Goal: Communication & Community: Share content

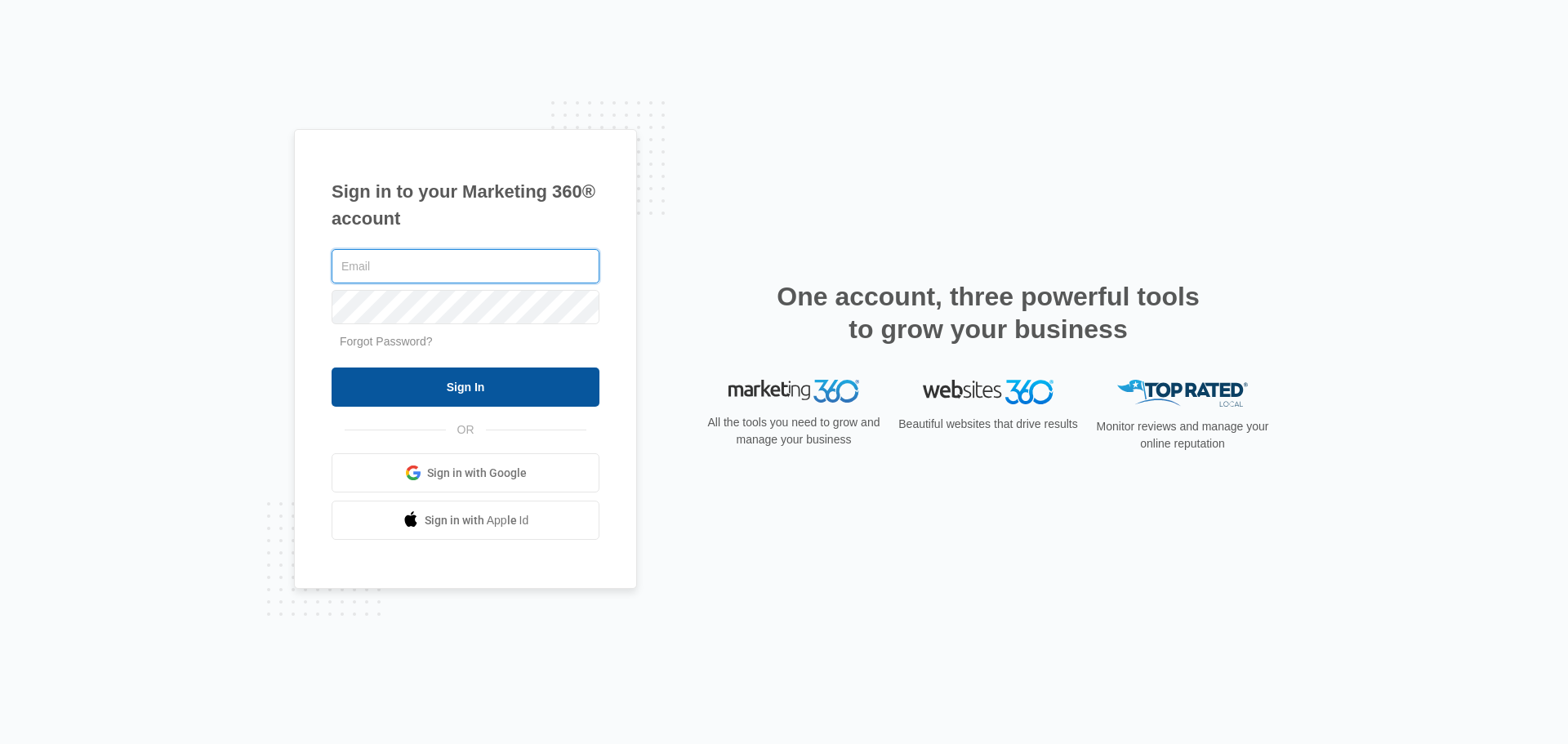
type input "[PERSON_NAME][EMAIL_ADDRESS][PERSON_NAME][DOMAIN_NAME]"
click at [492, 404] on input "Sign In" at bounding box center [465, 387] width 268 height 39
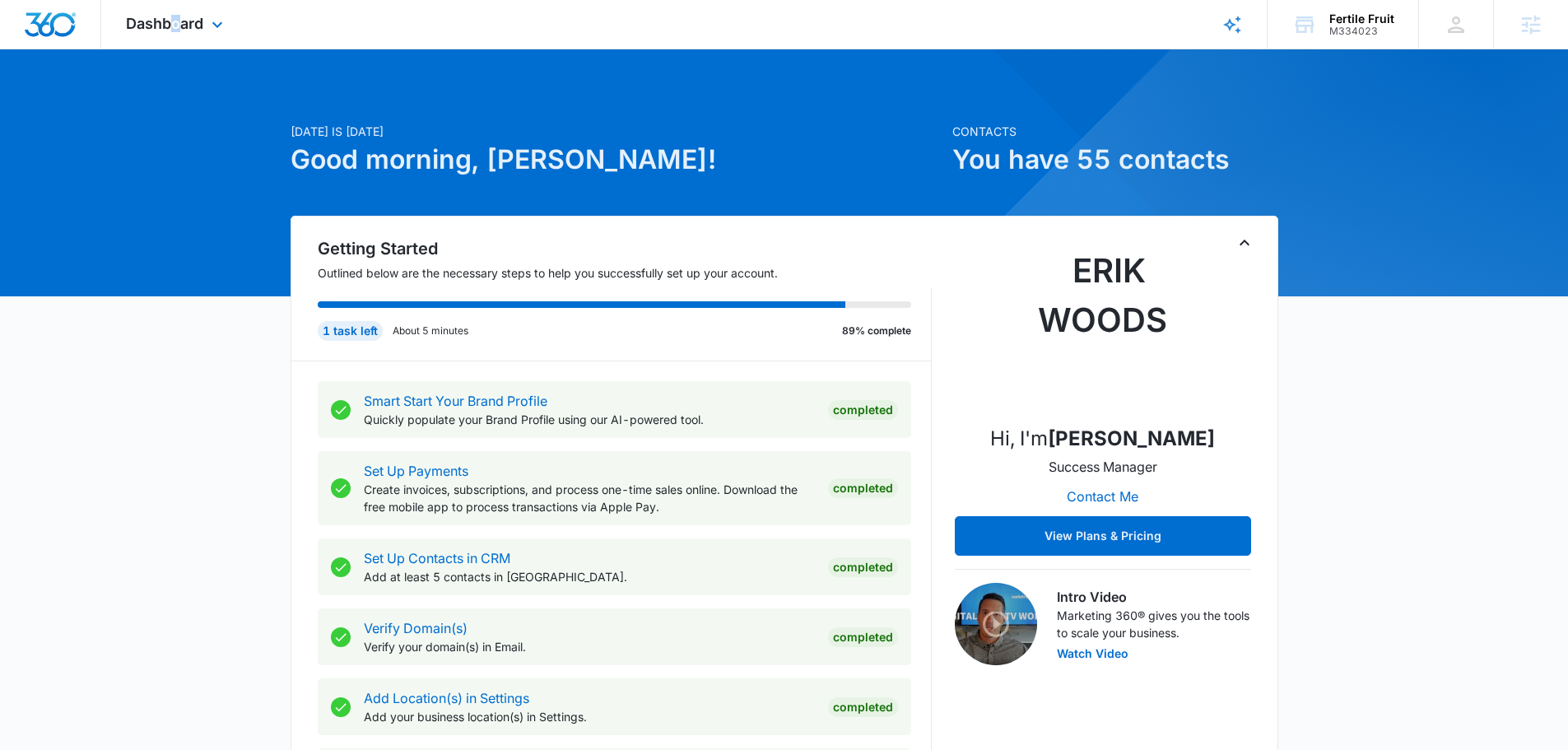
click at [178, 44] on div "Dashboard Apps Reputation Forms CRM Email Social POS Content Ads Intelligence F…" at bounding box center [177, 24] width 151 height 49
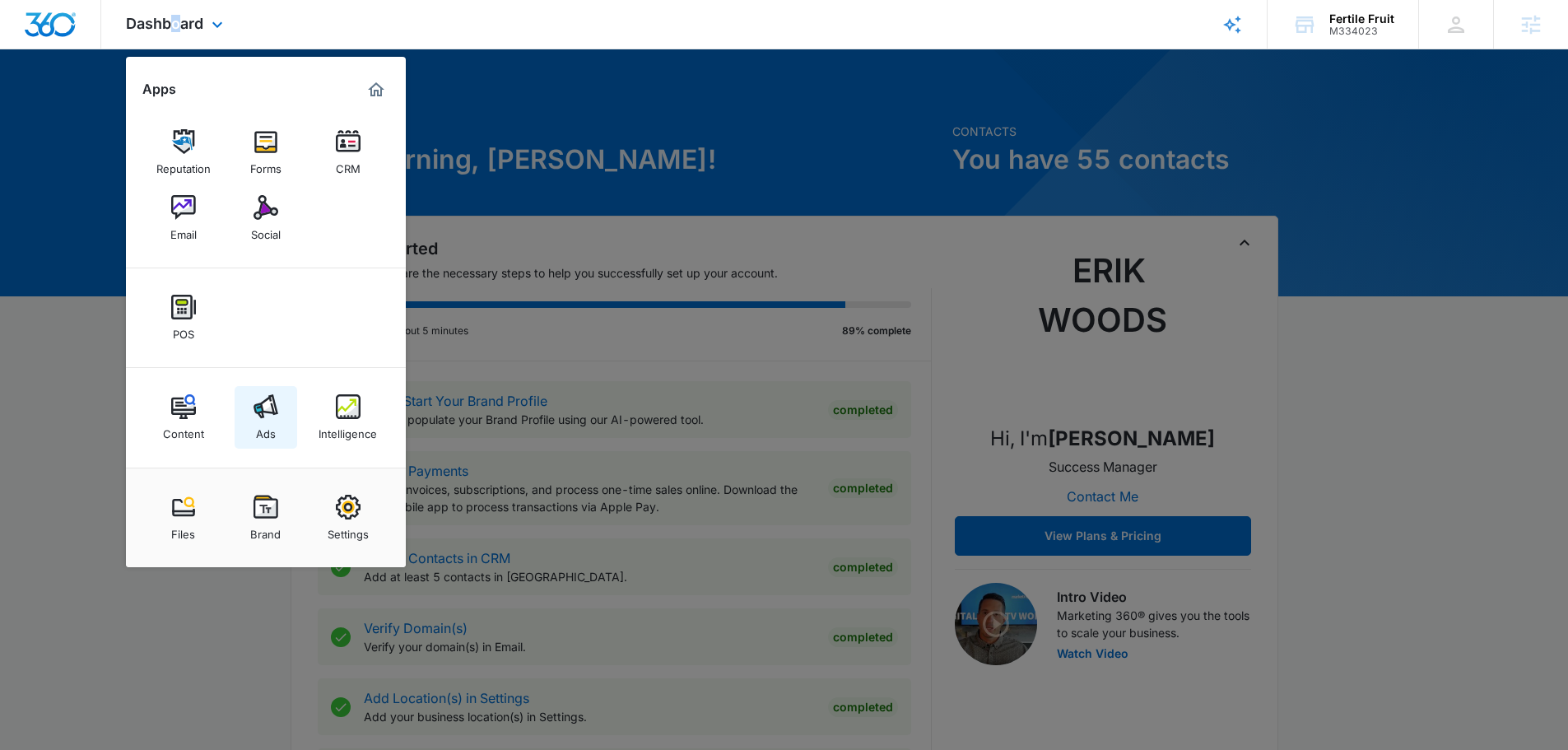
click at [259, 399] on img at bounding box center [265, 407] width 25 height 25
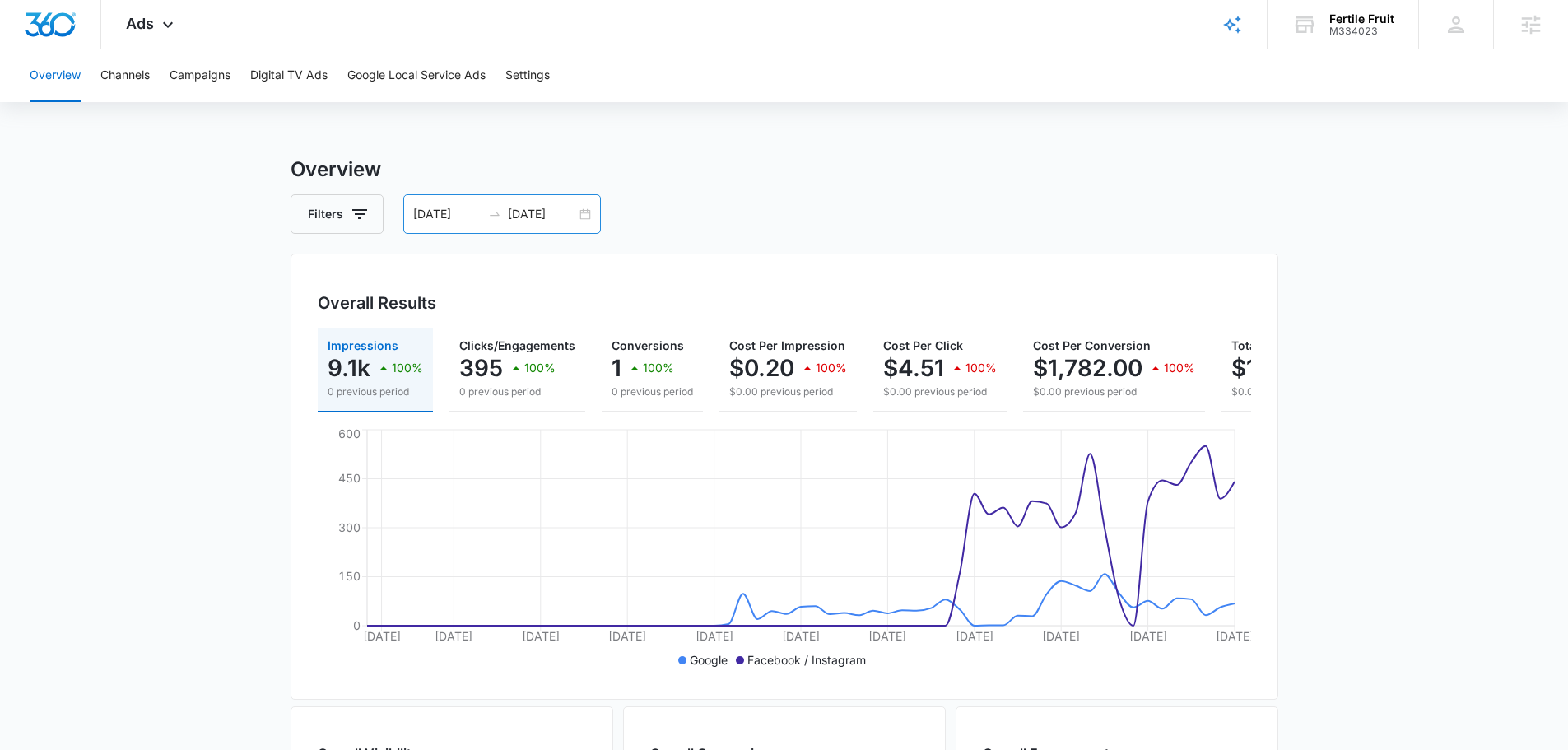
click at [451, 222] on input "07/05/2025" at bounding box center [448, 214] width 69 height 18
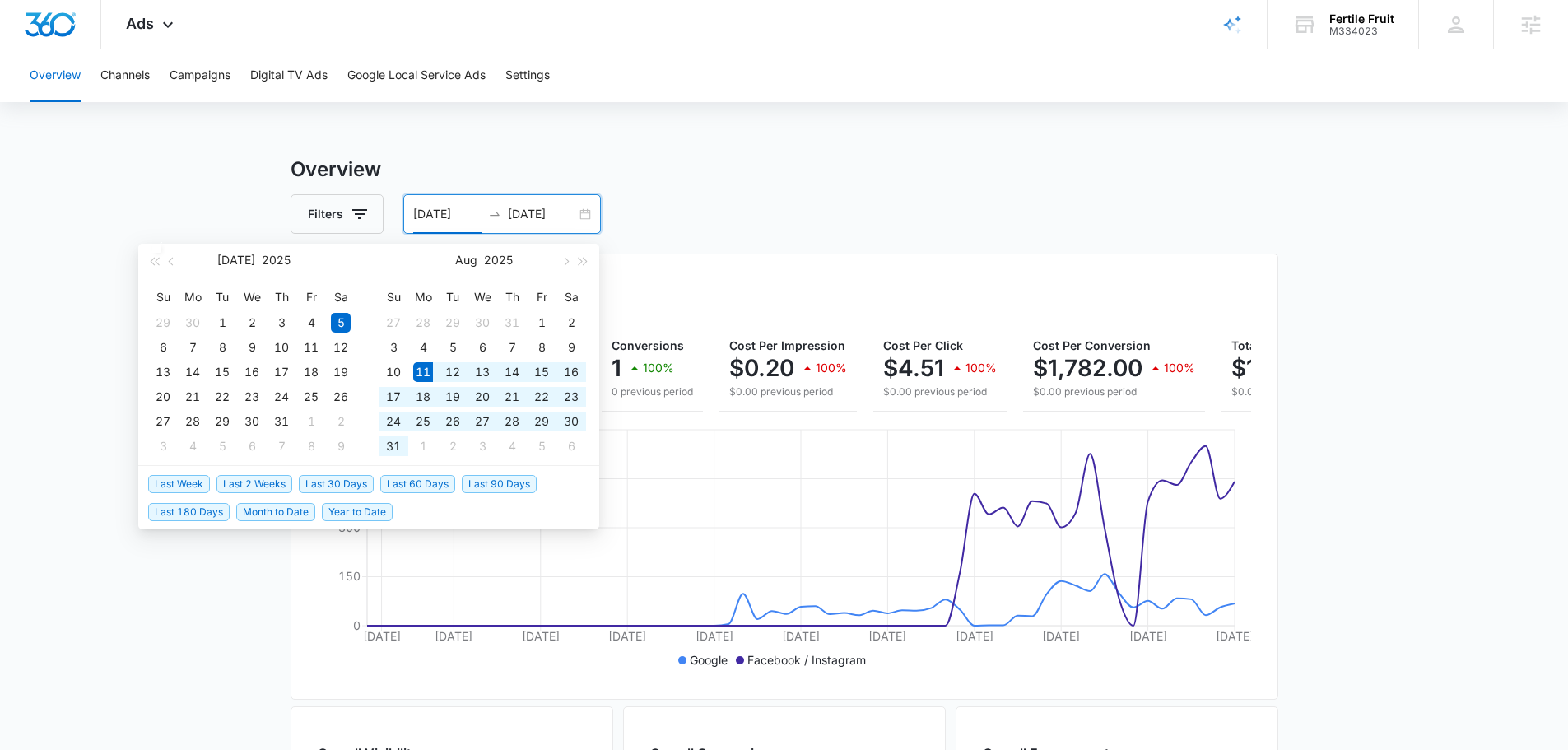
click at [338, 482] on span "Last 30 Days" at bounding box center [335, 484] width 75 height 18
type input "08/11/2025"
type input "09/10/2025"
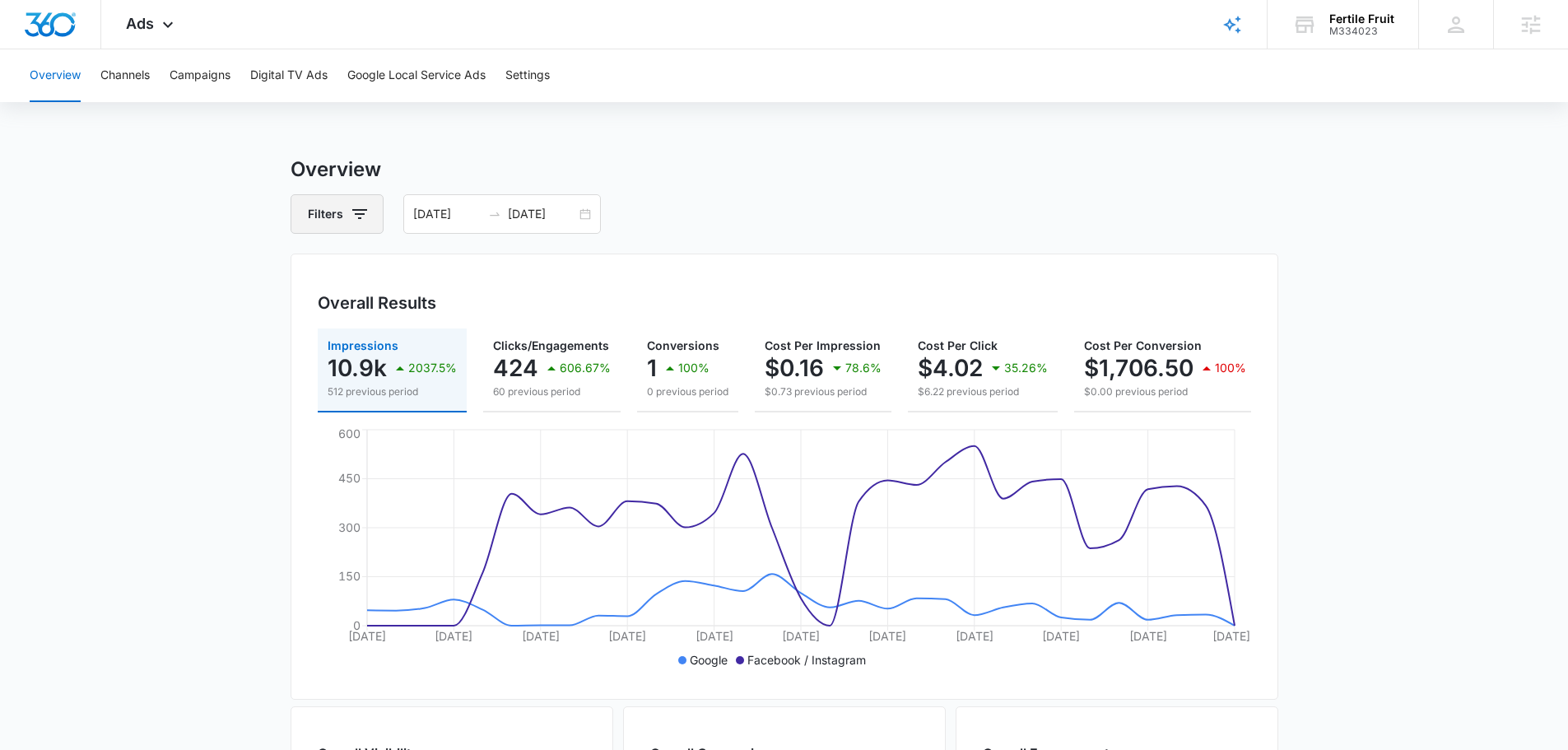
click at [351, 204] on icon "button" at bounding box center [359, 214] width 20 height 20
click at [208, 157] on main "Overview Filters Channel Type Clear All 08/11/2025 09/10/2025 Overall Results I…" at bounding box center [784, 746] width 1568 height 1182
click at [181, 77] on button "Campaigns" at bounding box center [200, 76] width 61 height 52
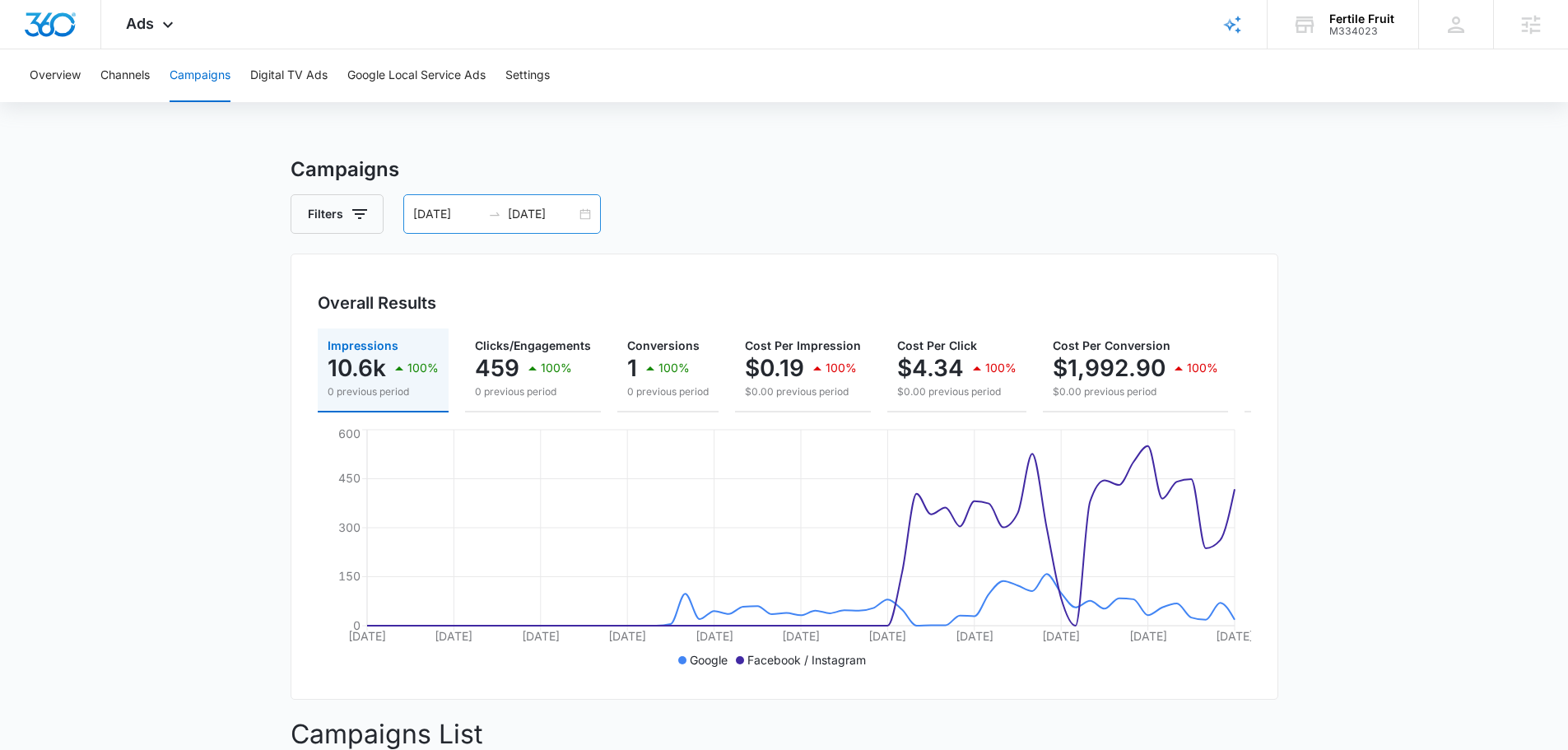
click at [489, 222] on div "07/09/2025 09/07/2025" at bounding box center [502, 214] width 197 height 39
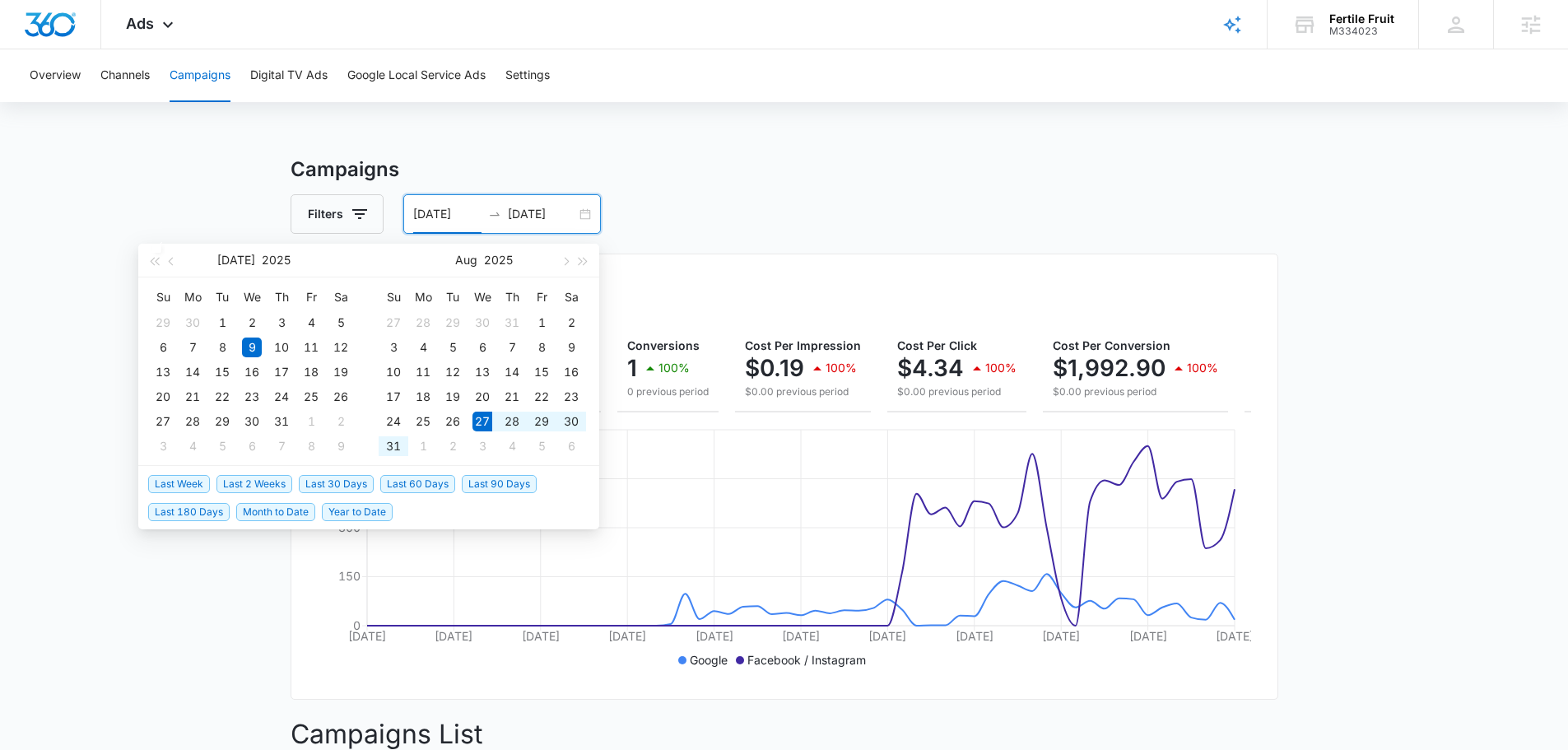
drag, startPoint x: 246, startPoint y: 486, endPoint x: 283, endPoint y: 476, distance: 38.3
click at [251, 486] on span "Last 2 Weeks" at bounding box center [254, 484] width 75 height 18
type input "08/27/2025"
type input "09/10/2025"
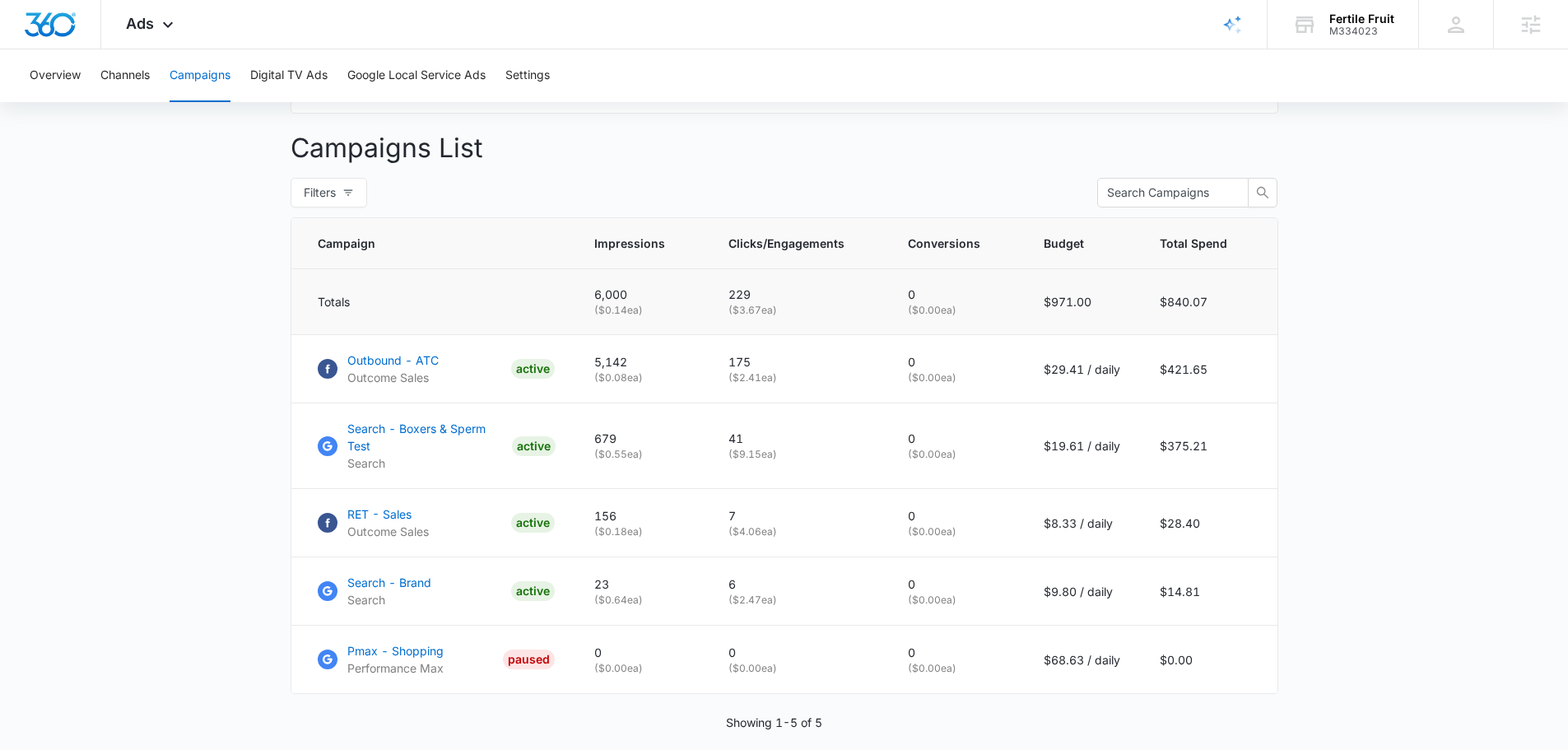
scroll to position [641, 0]
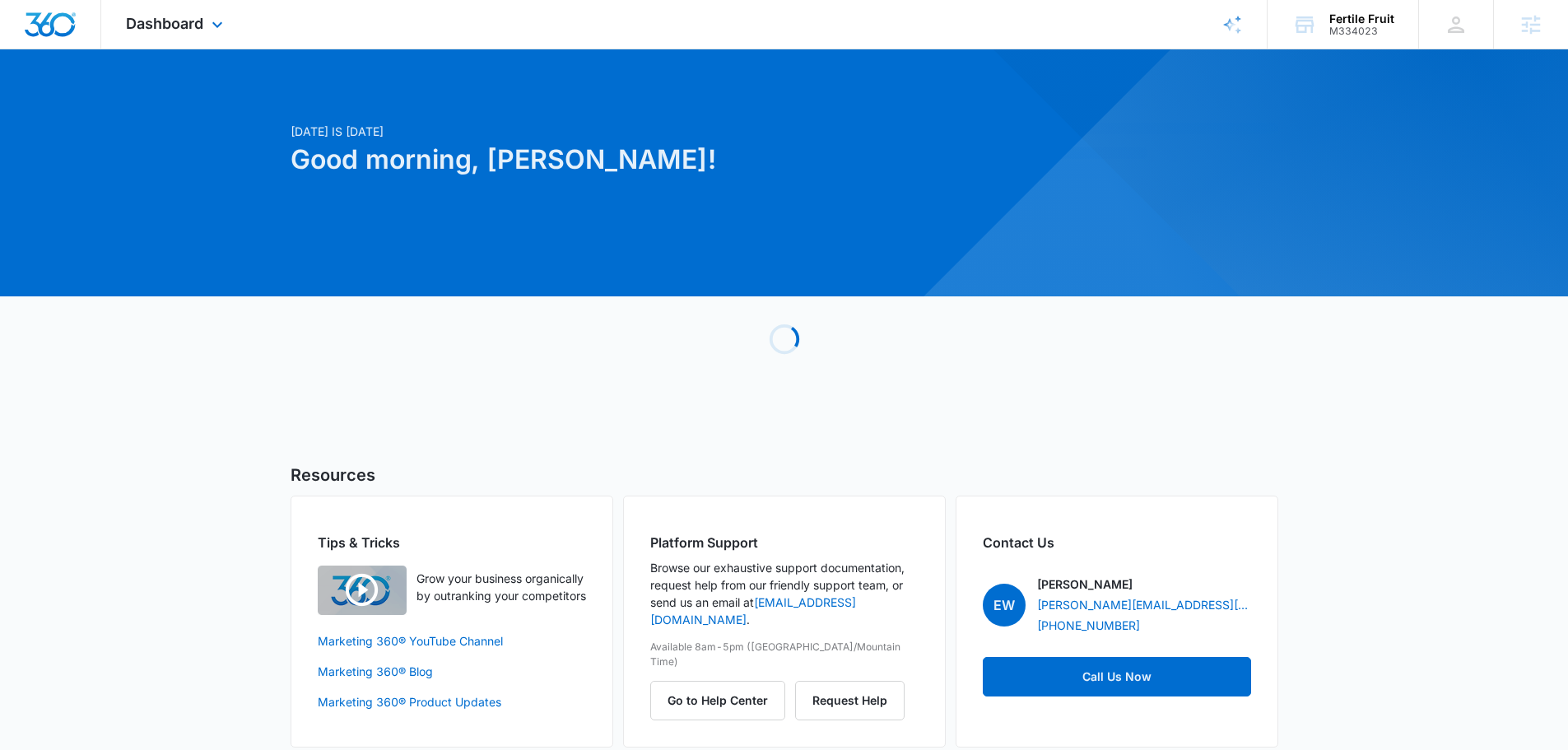
click at [187, 10] on div "Dashboard Apps Reputation Forms CRM Email Social POS Content Ads Intelligence F…" at bounding box center [177, 24] width 151 height 49
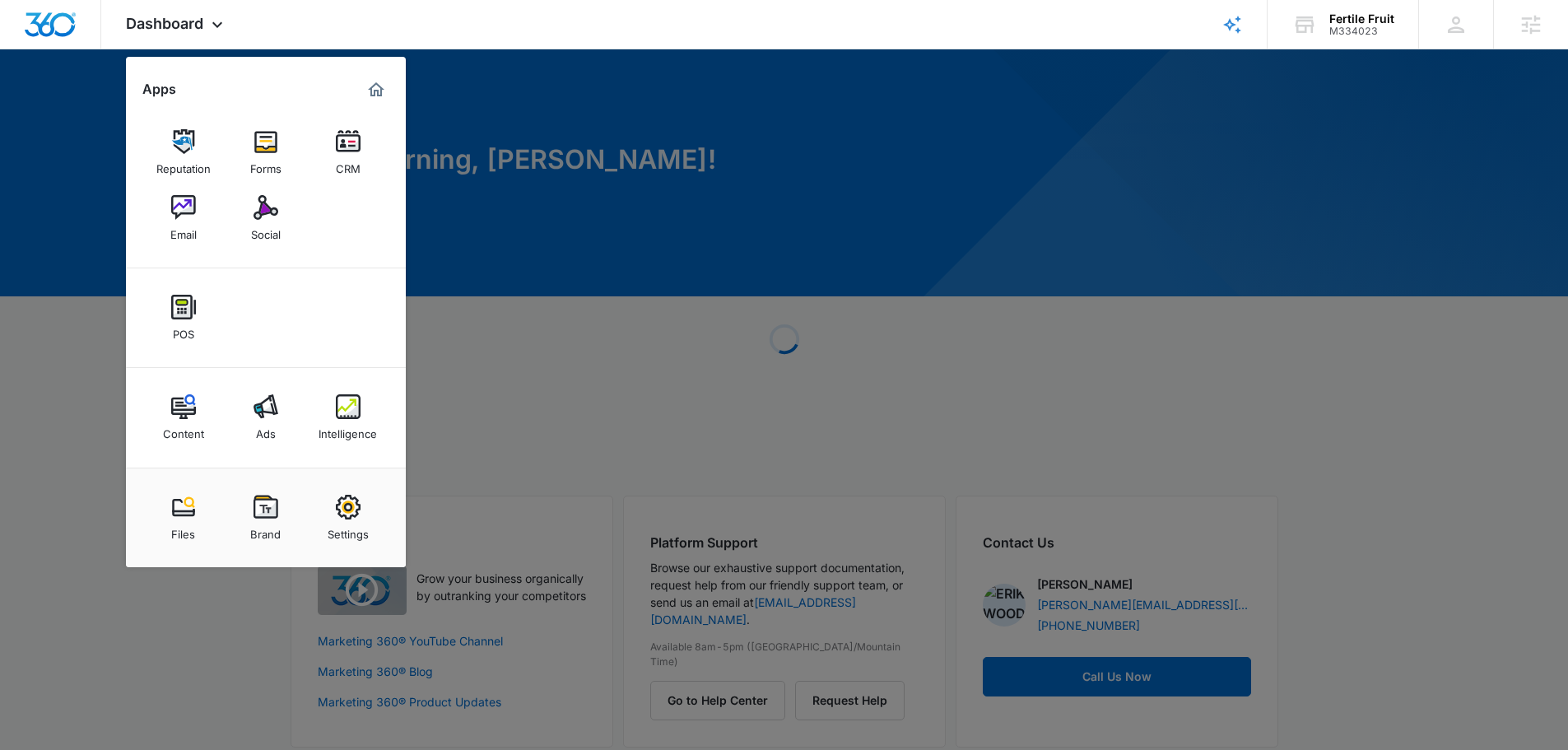
click at [267, 215] on img at bounding box center [265, 207] width 25 height 25
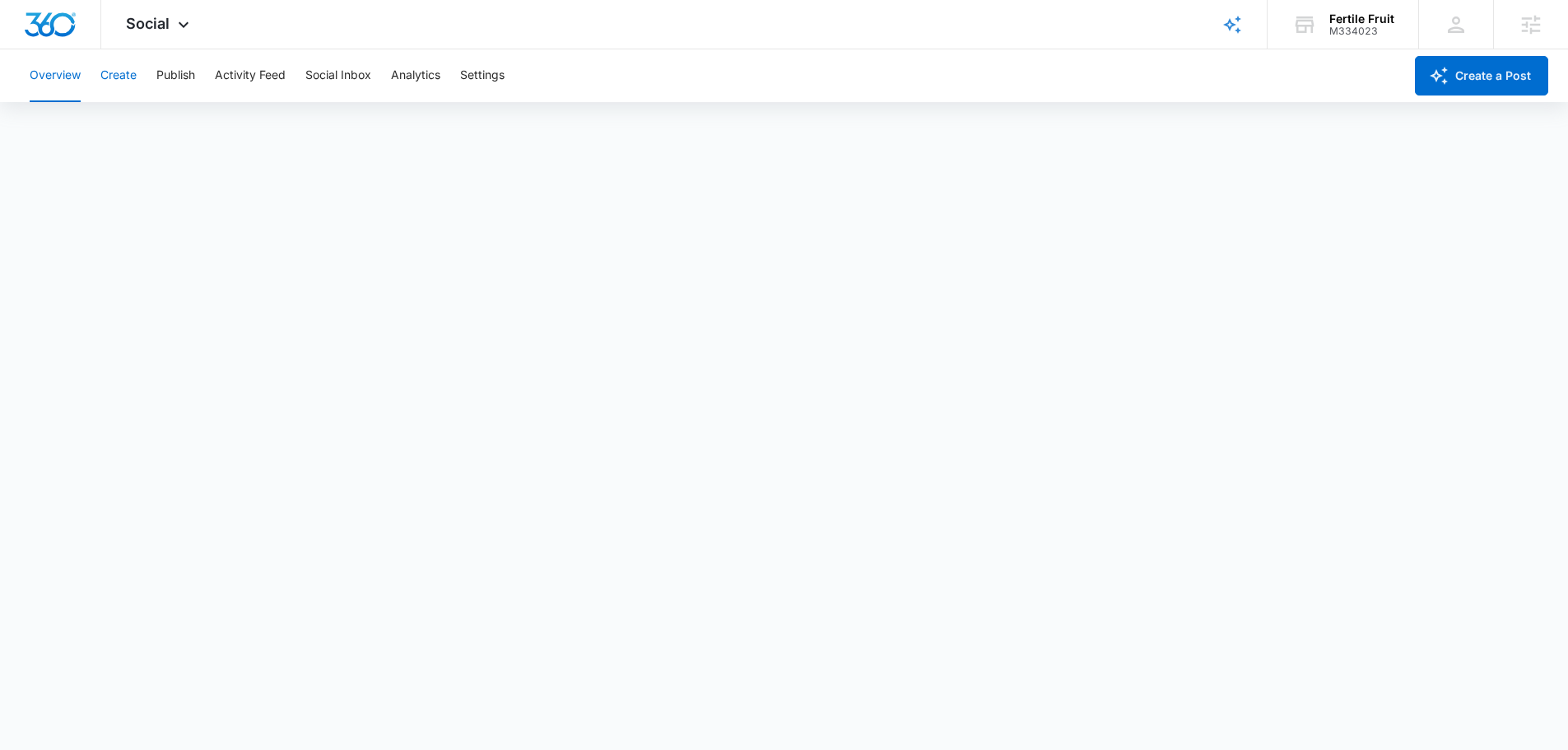
click at [112, 72] on button "Create" at bounding box center [118, 76] width 36 height 52
click at [172, 80] on button "Publish" at bounding box center [175, 76] width 39 height 52
drag, startPoint x: 494, startPoint y: 82, endPoint x: 469, endPoint y: 82, distance: 25.0
click at [492, 82] on button "Settings" at bounding box center [482, 76] width 45 height 52
click at [129, 78] on button "Create" at bounding box center [118, 76] width 36 height 52
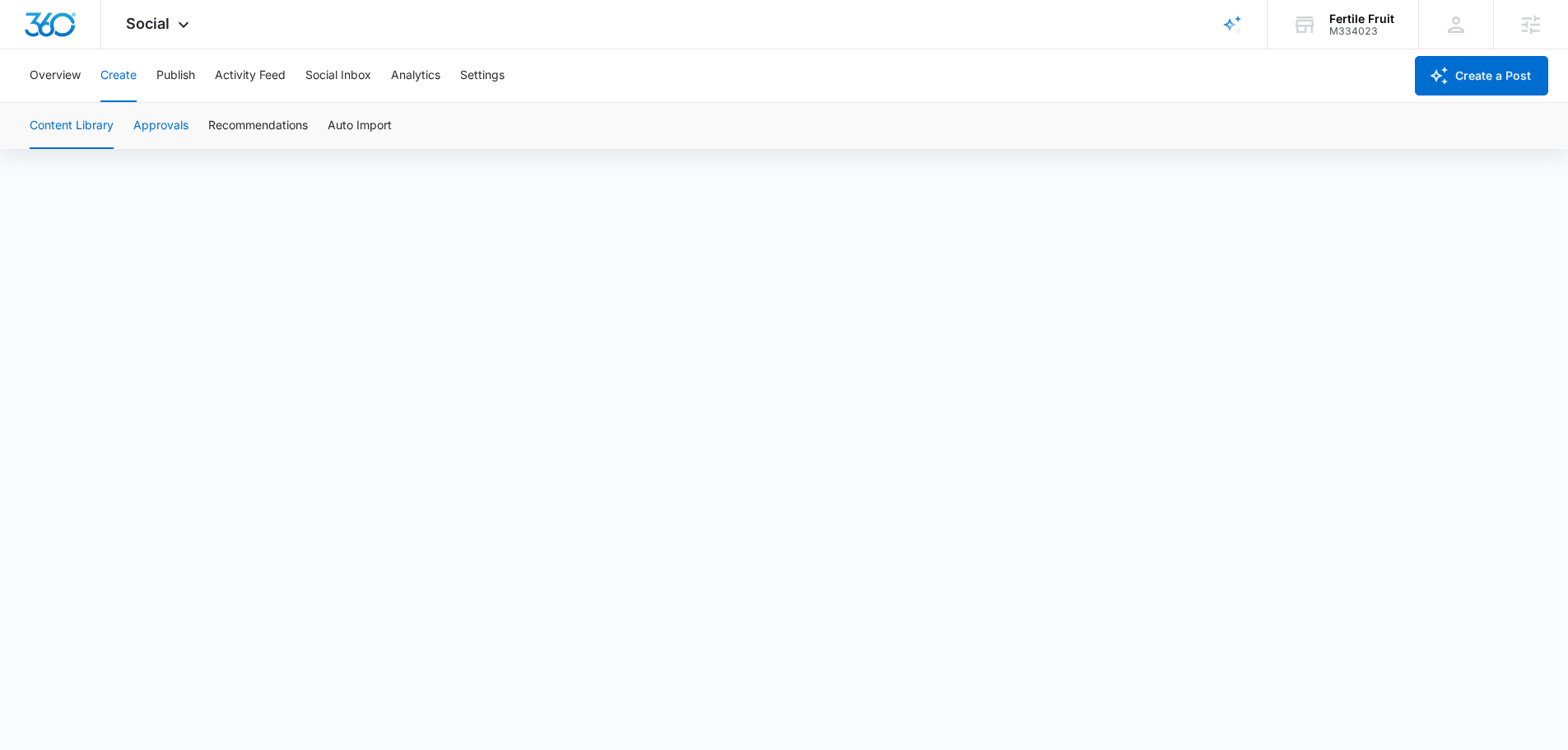
click at [166, 124] on button "Approvals" at bounding box center [160, 126] width 55 height 46
click at [253, 109] on button "Recommendations" at bounding box center [258, 126] width 100 height 46
click at [190, 84] on button "Publish" at bounding box center [175, 76] width 39 height 52
click at [243, 88] on button "Activity Feed" at bounding box center [250, 76] width 71 height 52
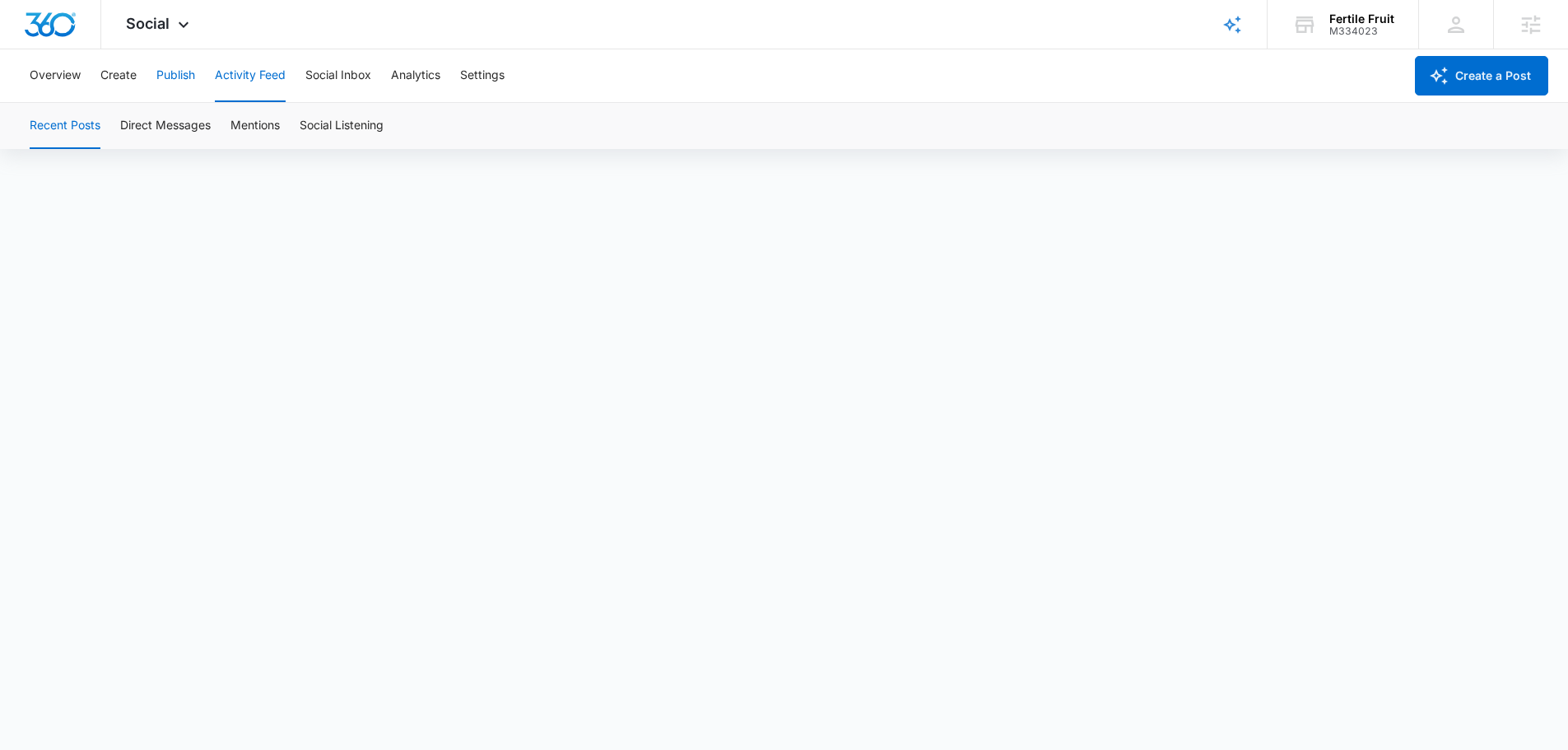
click at [163, 86] on button "Publish" at bounding box center [175, 76] width 39 height 52
click at [128, 131] on button "Schedules" at bounding box center [125, 126] width 56 height 46
click at [128, 87] on button "Create" at bounding box center [118, 76] width 36 height 52
click at [51, 86] on button "Overview" at bounding box center [55, 76] width 51 height 52
click at [280, 83] on button "Activity Feed" at bounding box center [250, 76] width 71 height 52
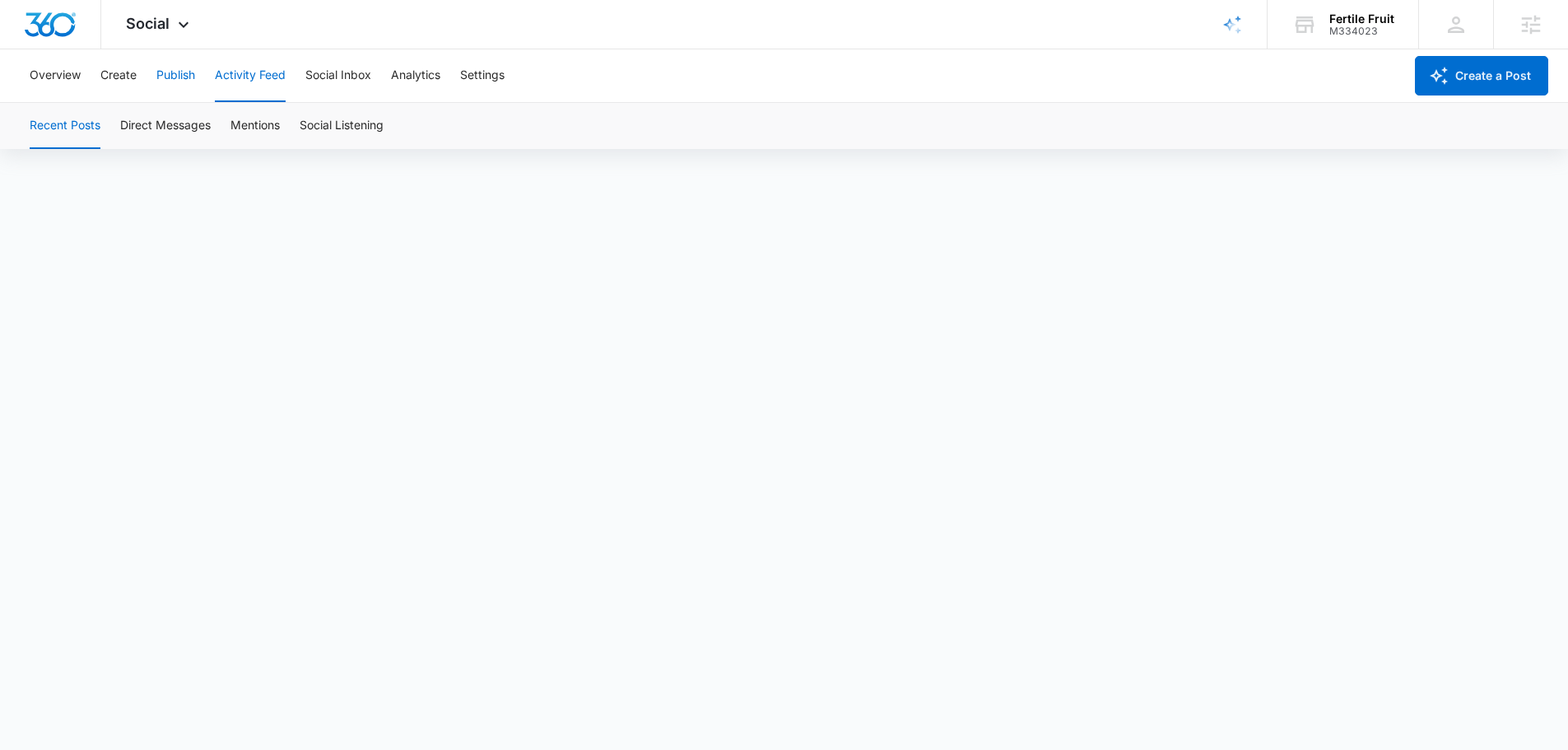
click at [174, 89] on button "Publish" at bounding box center [175, 76] width 39 height 52
click at [111, 85] on button "Create" at bounding box center [118, 76] width 36 height 52
click at [129, 138] on div "Content Library Approvals Recommendations Auto Import" at bounding box center [783, 126] width 1528 height 46
click at [163, 122] on button "Approvals" at bounding box center [160, 126] width 55 height 46
click at [224, 82] on button "Activity Feed" at bounding box center [250, 76] width 71 height 52
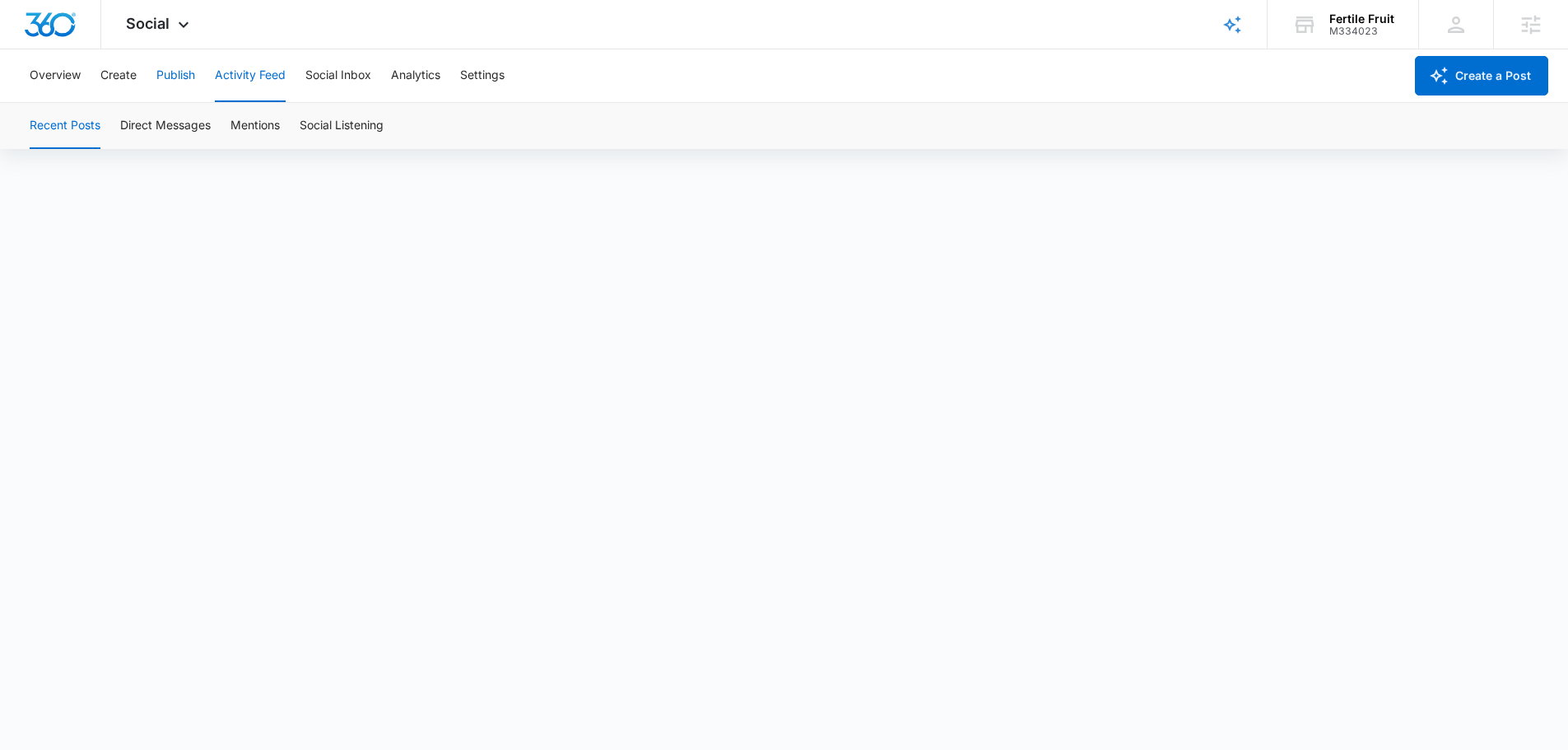
click at [174, 75] on button "Publish" at bounding box center [175, 76] width 39 height 52
click at [110, 119] on button "Schedules" at bounding box center [125, 126] width 56 height 46
click at [130, 73] on button "Create" at bounding box center [118, 76] width 36 height 52
click at [168, 76] on button "Publish" at bounding box center [175, 76] width 39 height 52
click at [231, 81] on button "Activity Feed" at bounding box center [250, 76] width 71 height 52
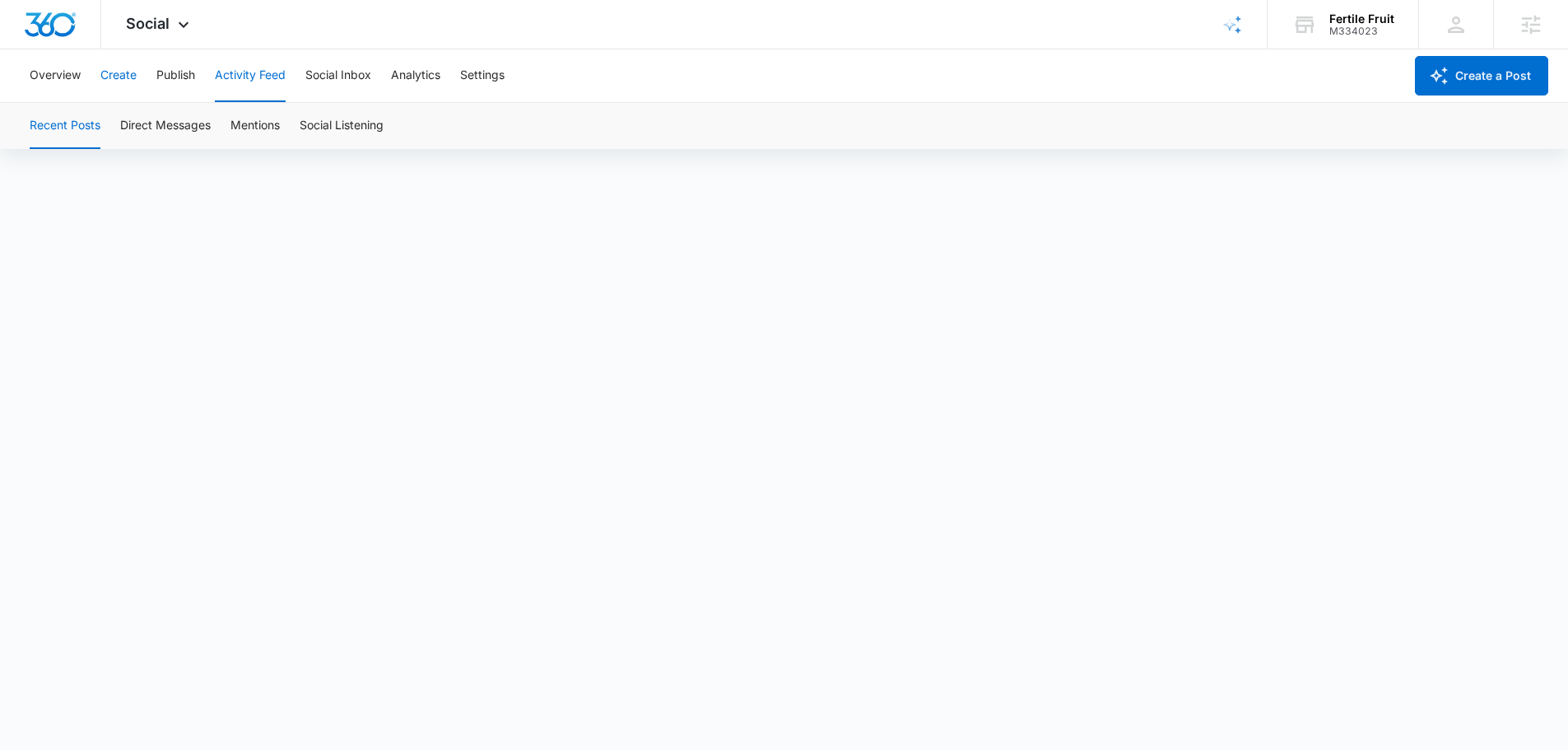
click at [112, 70] on button "Create" at bounding box center [118, 76] width 36 height 52
click at [183, 130] on button "Approvals" at bounding box center [160, 126] width 55 height 46
click at [242, 128] on button "Recommendations" at bounding box center [258, 126] width 100 height 46
click at [51, 69] on button "Overview" at bounding box center [55, 76] width 51 height 52
click at [94, 86] on div "Overview Create Publish Activity Feed Social Inbox Analytics Settings" at bounding box center [711, 76] width 1384 height 52
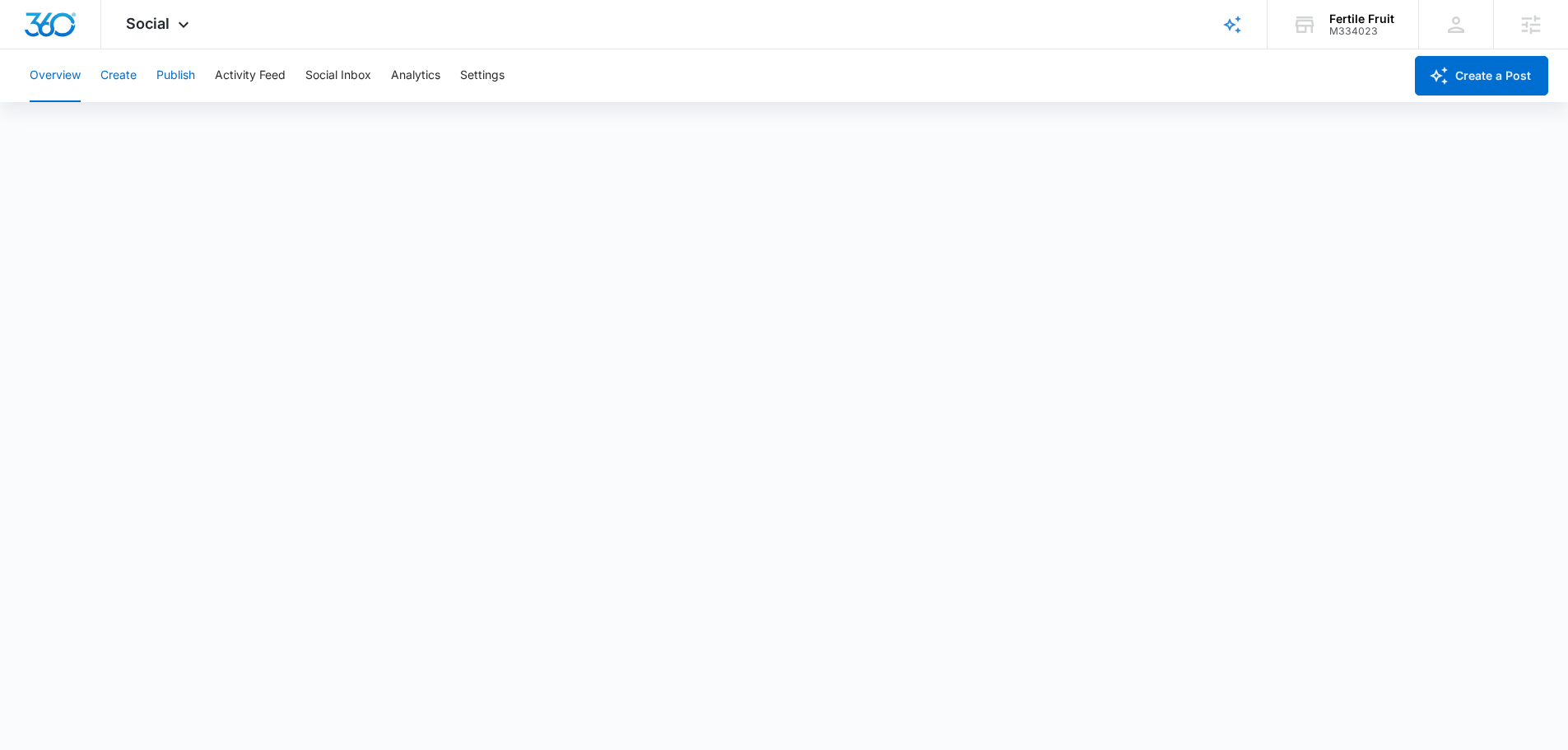
drag, startPoint x: 119, startPoint y: 73, endPoint x: 189, endPoint y: 86, distance: 71.2
click at [118, 73] on button "Create" at bounding box center [118, 76] width 36 height 52
click at [185, 84] on button "Publish" at bounding box center [175, 76] width 39 height 52
click at [98, 85] on div "Overview Create Publish Activity Feed Social Inbox Analytics Settings" at bounding box center [711, 76] width 1384 height 52
click at [100, 85] on div "Overview Create Publish Activity Feed Social Inbox Analytics Settings" at bounding box center [711, 76] width 1384 height 52
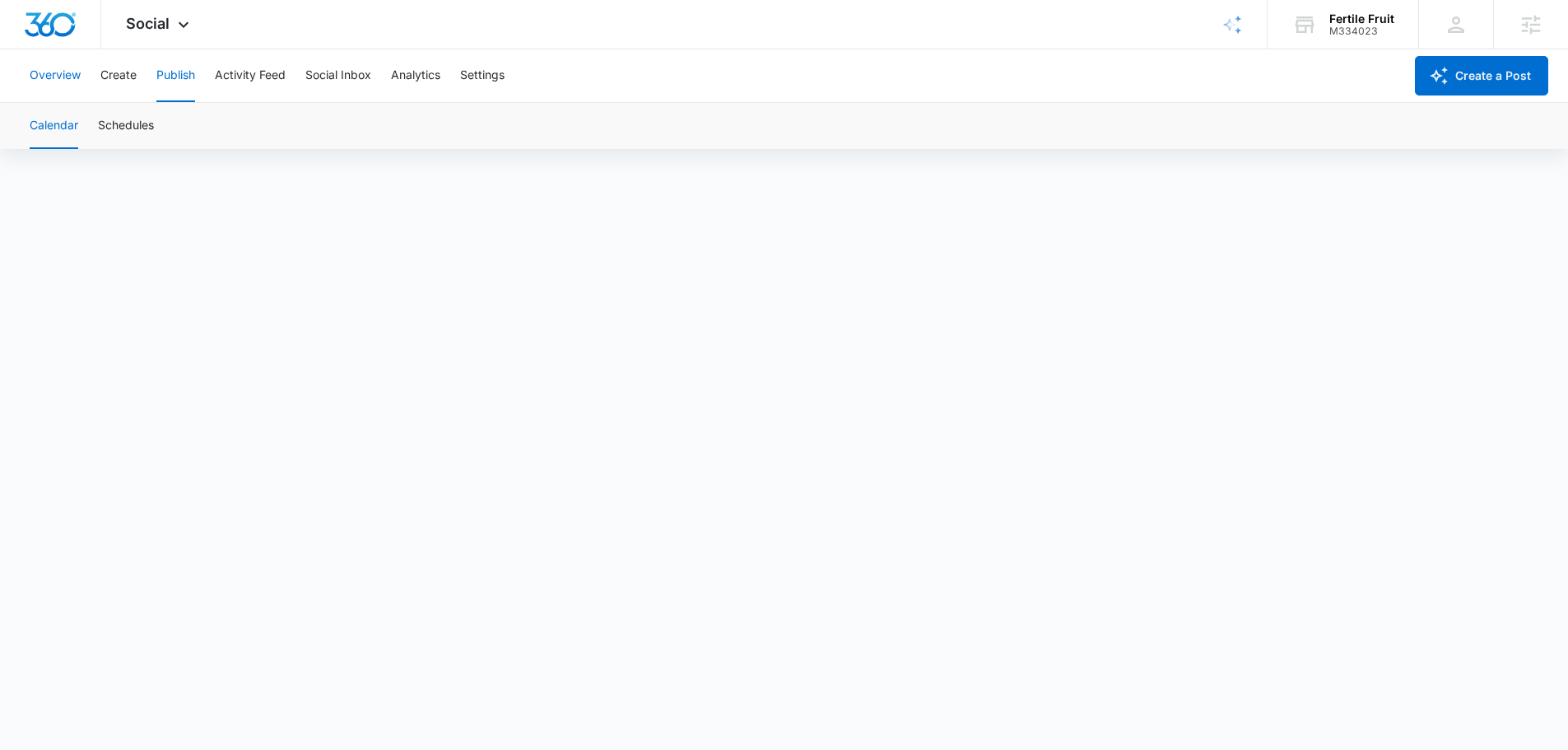
click at [68, 76] on button "Overview" at bounding box center [55, 76] width 51 height 52
click at [157, 80] on button "Publish" at bounding box center [175, 76] width 39 height 52
click at [154, 95] on div "Overview Create Publish Activity Feed Social Inbox Analytics Settings" at bounding box center [711, 76] width 1384 height 52
click at [115, 74] on button "Create" at bounding box center [118, 76] width 36 height 52
drag, startPoint x: 213, startPoint y: 77, endPoint x: 195, endPoint y: 76, distance: 18.0
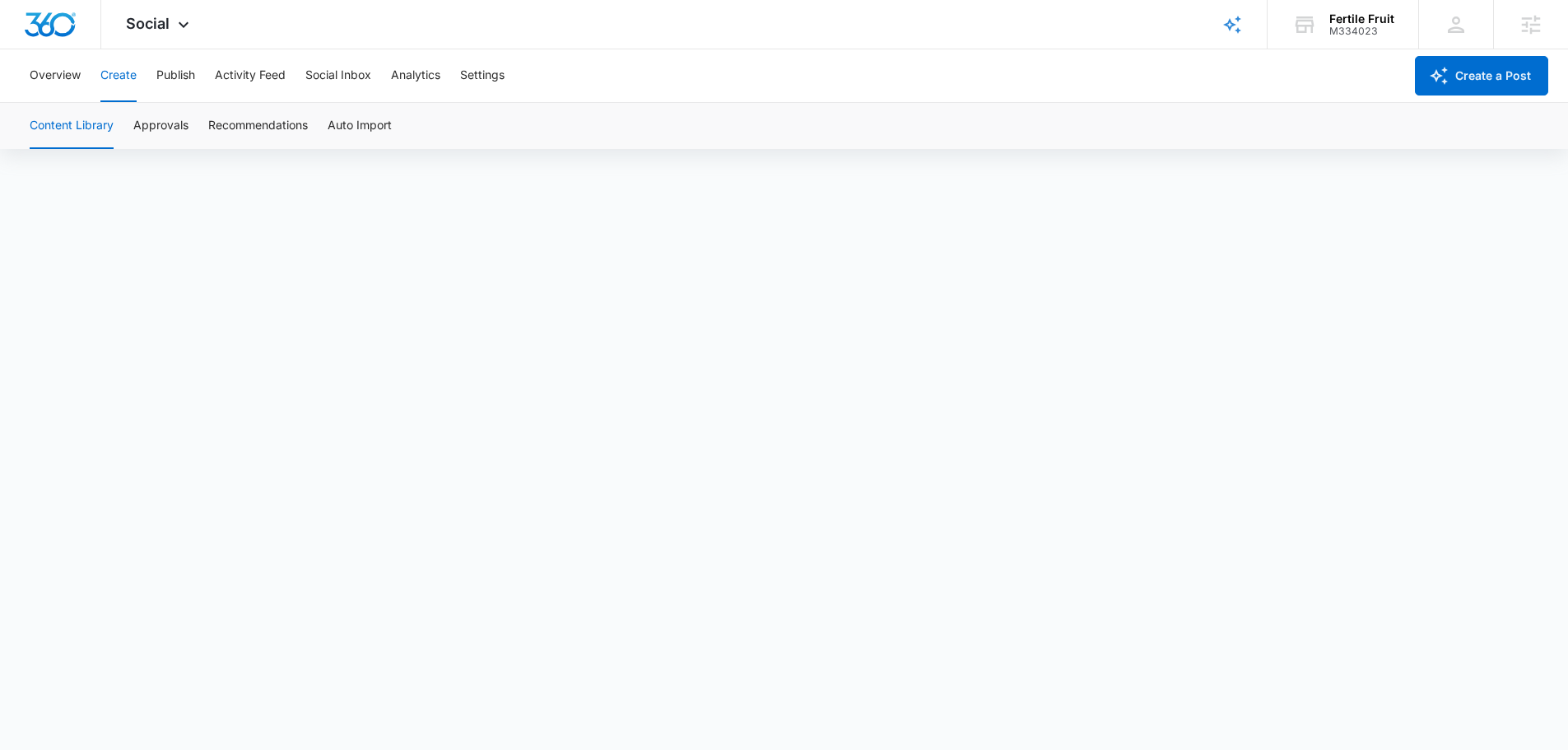
click at [213, 77] on div "Overview Create Publish Activity Feed Social Inbox Analytics Settings" at bounding box center [711, 76] width 1384 height 52
click at [176, 74] on button "Publish" at bounding box center [175, 76] width 39 height 52
drag, startPoint x: 172, startPoint y: 77, endPoint x: 142, endPoint y: 113, distance: 46.9
click at [172, 77] on button "Publish" at bounding box center [175, 76] width 39 height 52
click at [123, 129] on button "Schedules" at bounding box center [125, 126] width 56 height 46
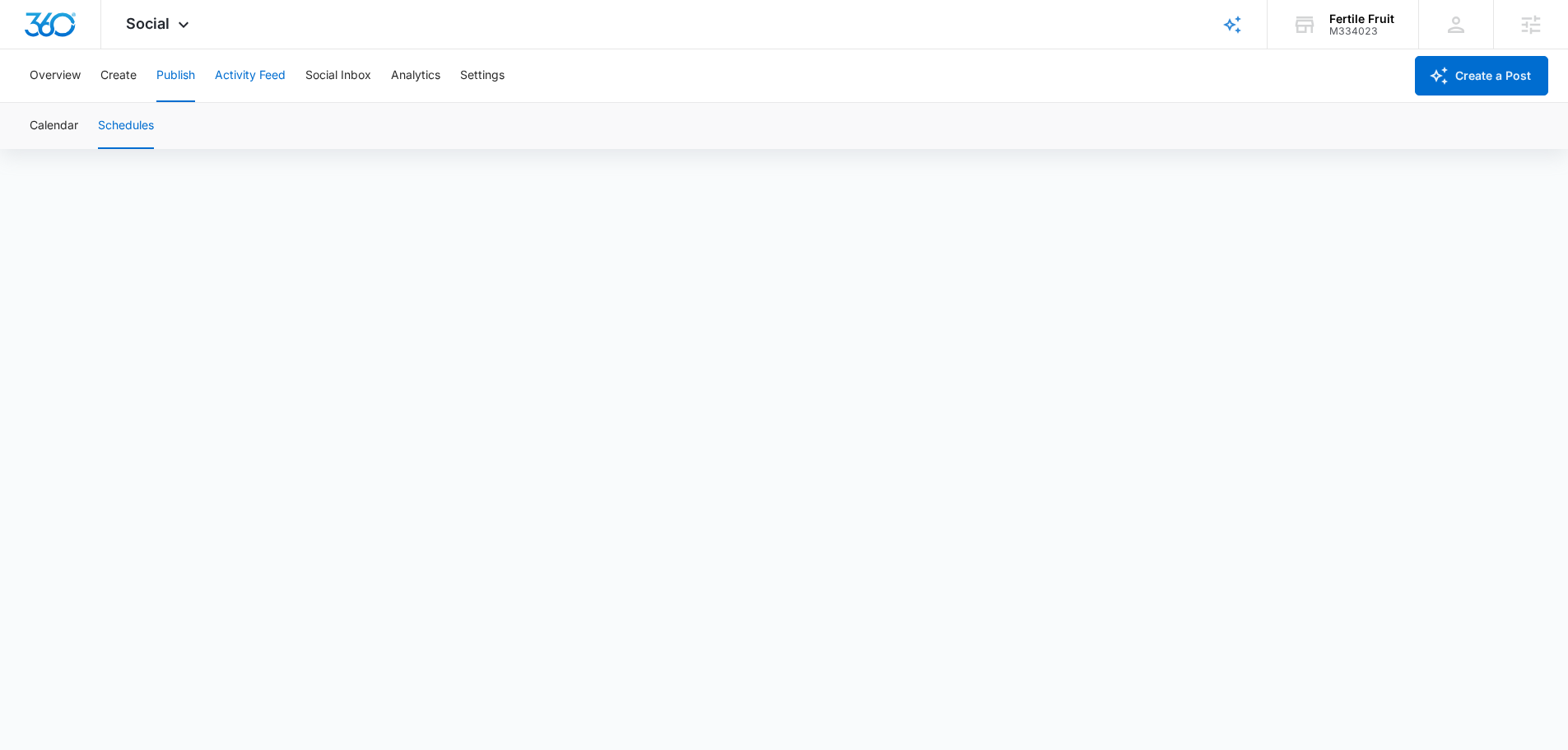
click at [228, 68] on button "Activity Feed" at bounding box center [250, 76] width 71 height 52
click at [171, 79] on button "Publish" at bounding box center [175, 76] width 39 height 52
click at [119, 85] on button "Create" at bounding box center [118, 76] width 36 height 52
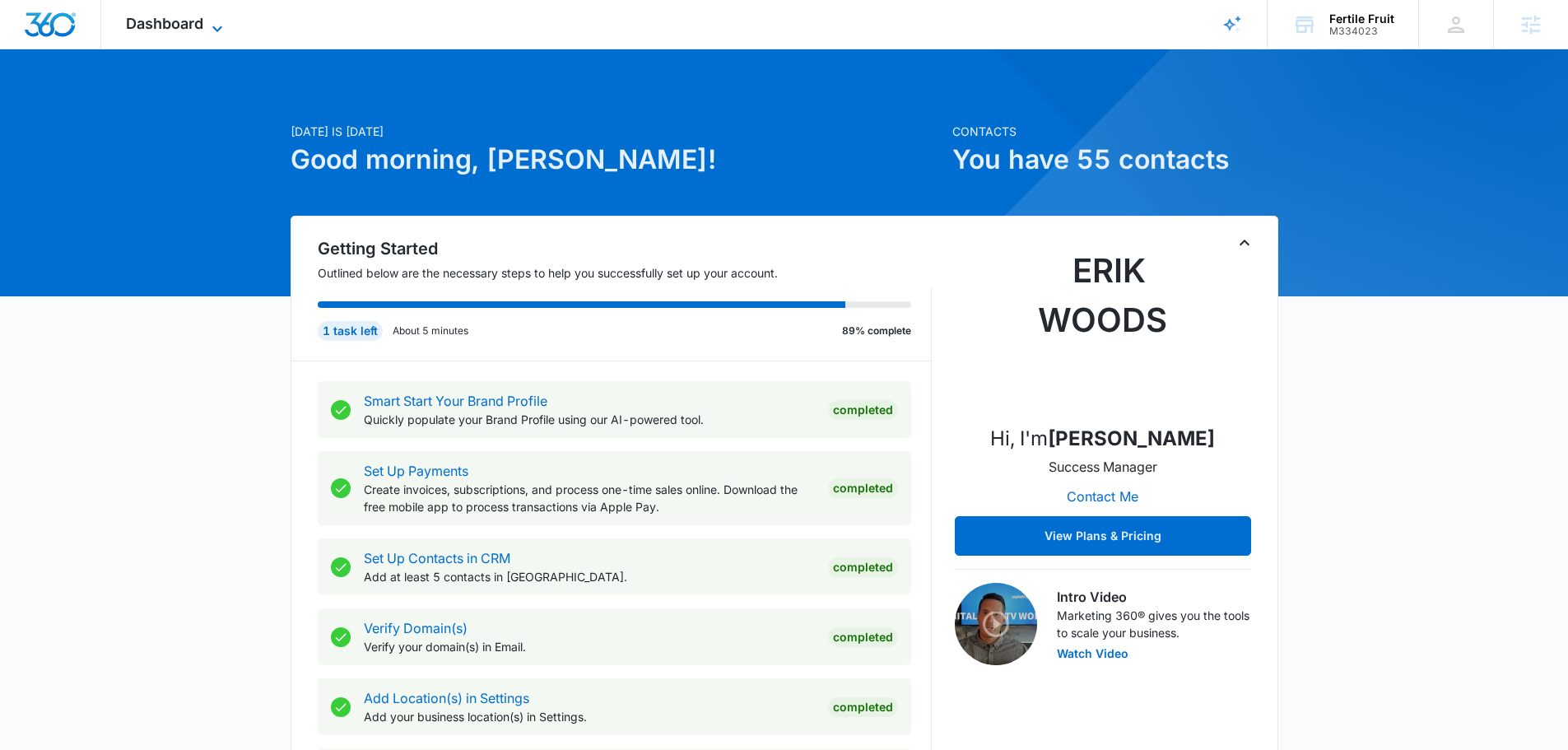
click at [164, 30] on span "Dashboard" at bounding box center [165, 23] width 77 height 17
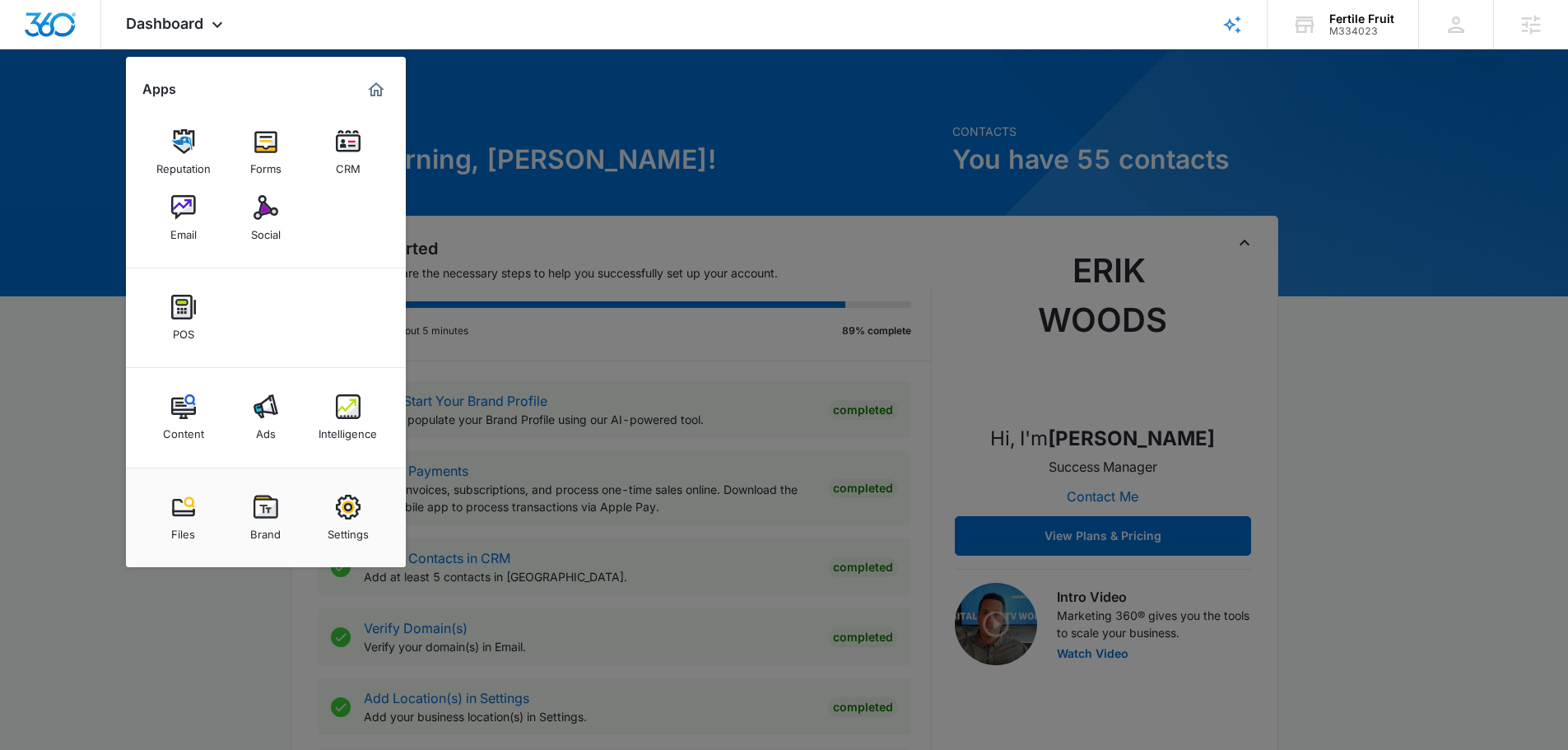
click at [193, 405] on img at bounding box center [184, 407] width 25 height 25
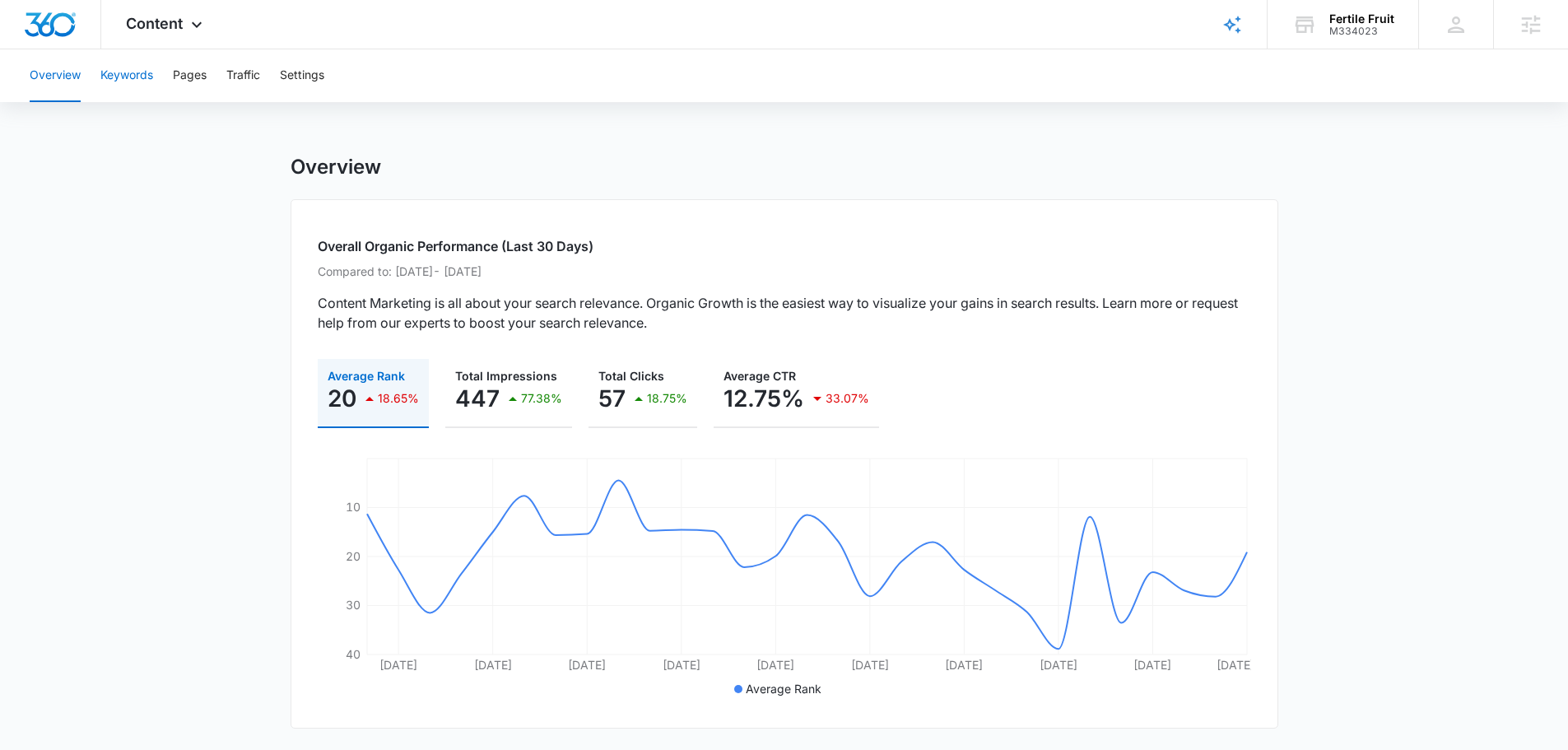
click at [142, 78] on button "Keywords" at bounding box center [126, 76] width 52 height 52
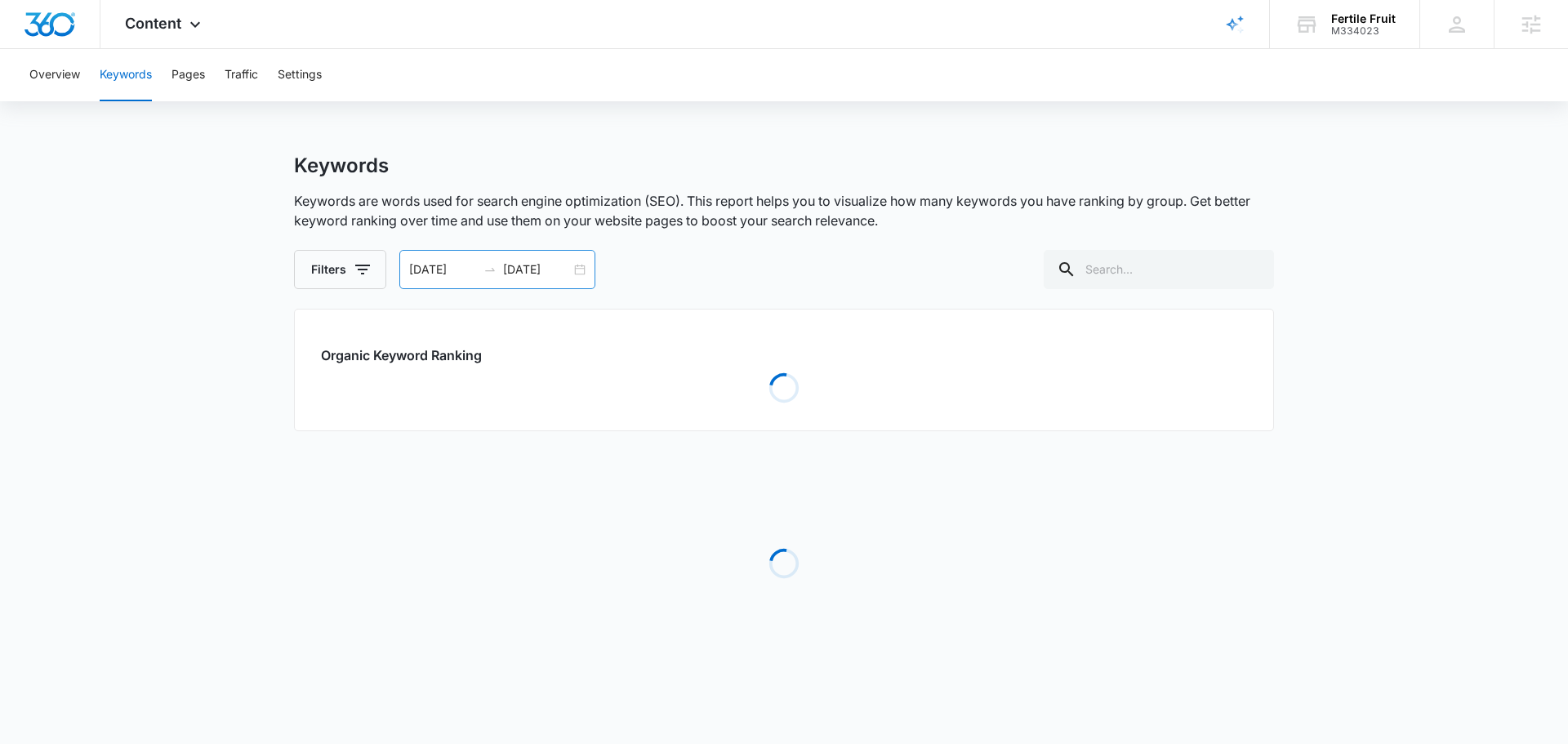
click at [532, 278] on input "09/10/2025" at bounding box center [537, 269] width 68 height 18
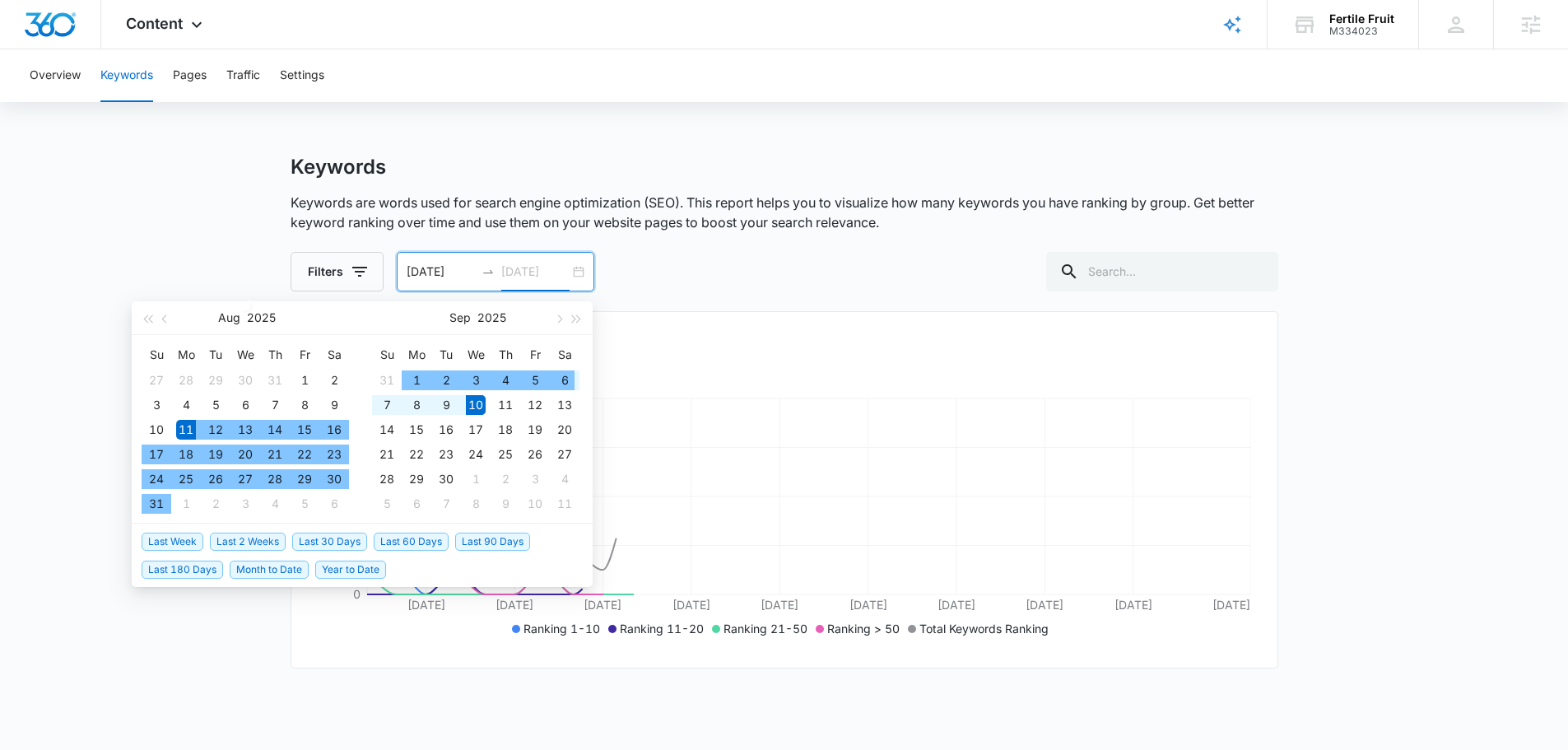
type input "09/10/2025"
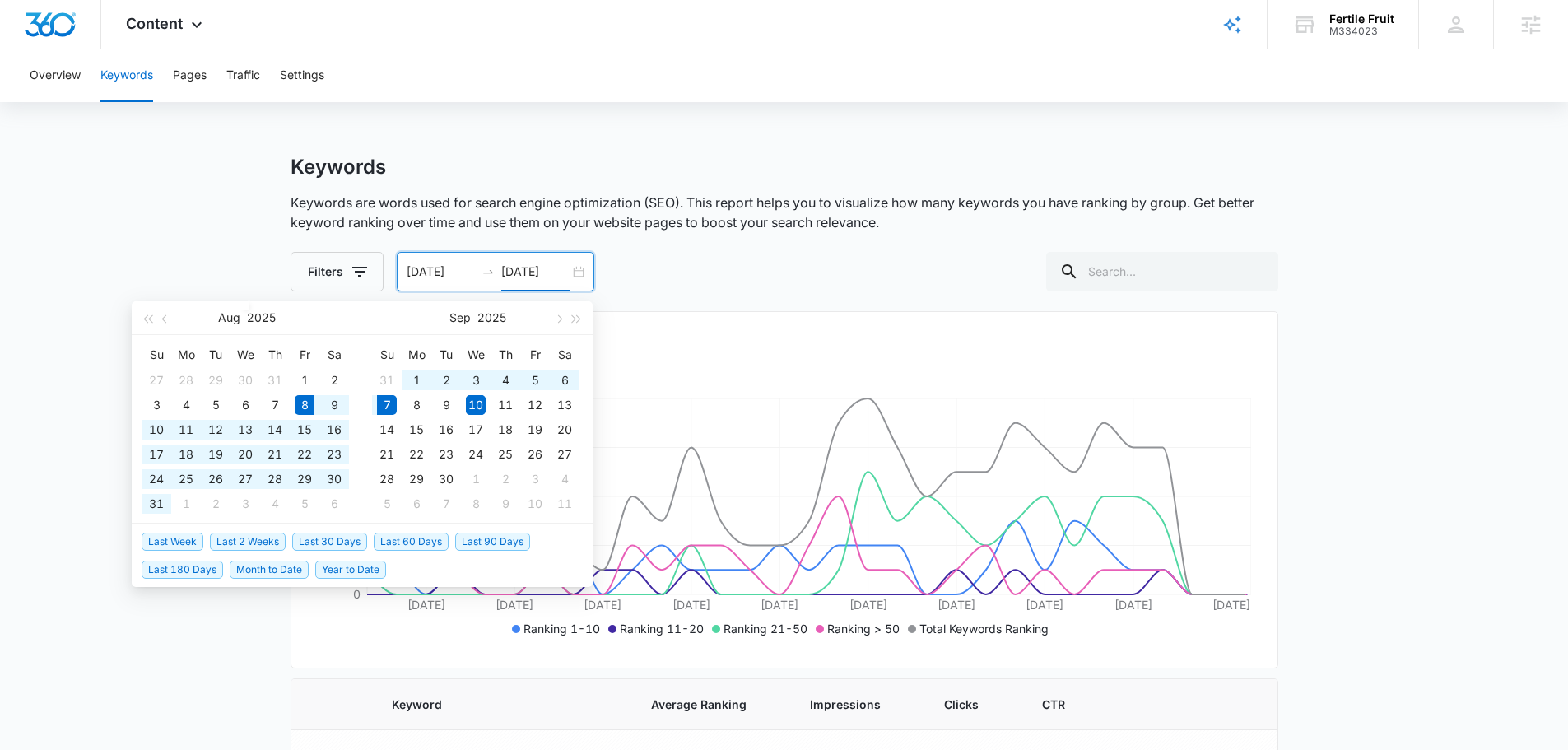
click at [353, 541] on span "Last 30 Days" at bounding box center [329, 541] width 75 height 18
type input "08/08/2025"
type input "[DATE]"
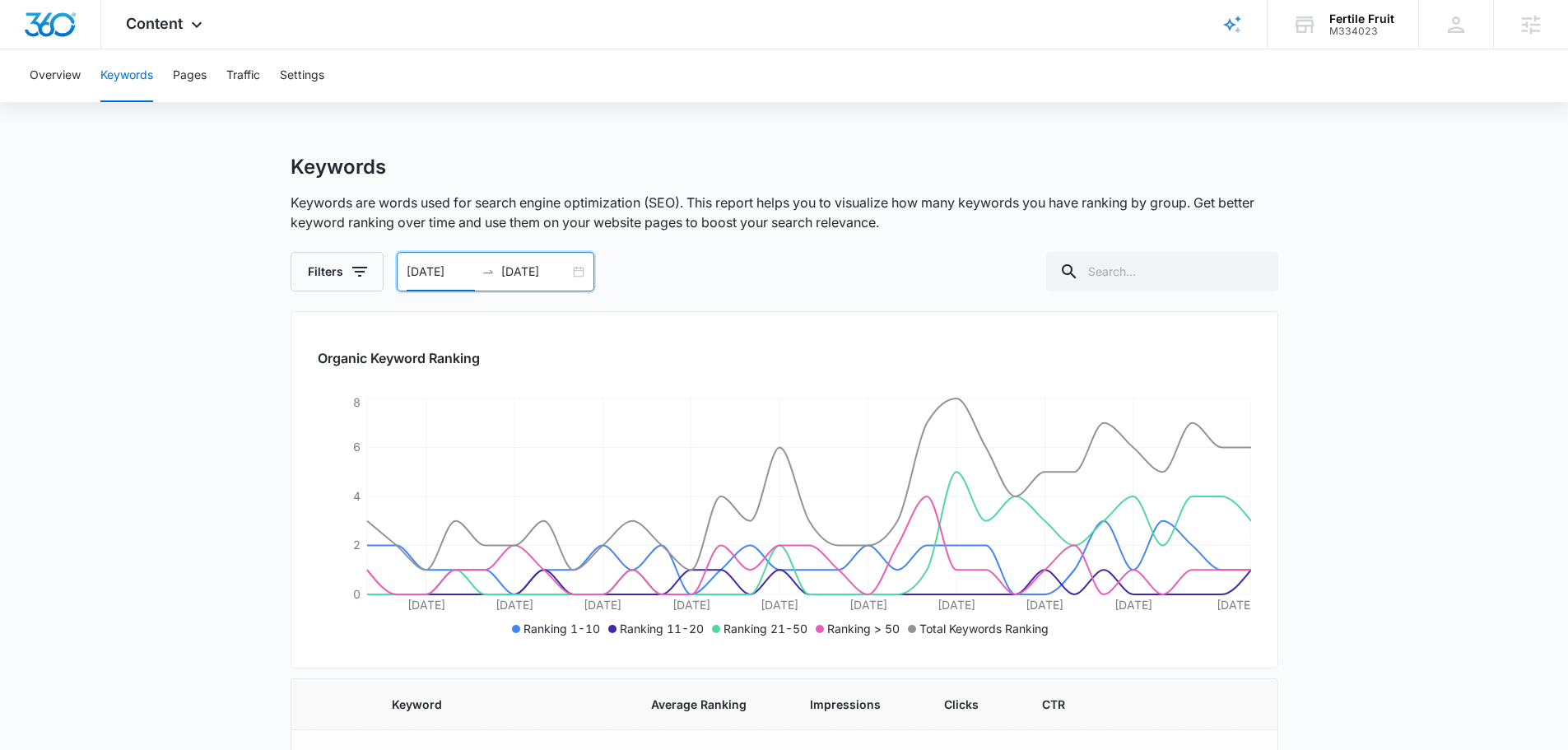
drag, startPoint x: 427, startPoint y: 275, endPoint x: 443, endPoint y: 278, distance: 16.3
click at [442, 278] on input "08/08/2025" at bounding box center [441, 271] width 69 height 18
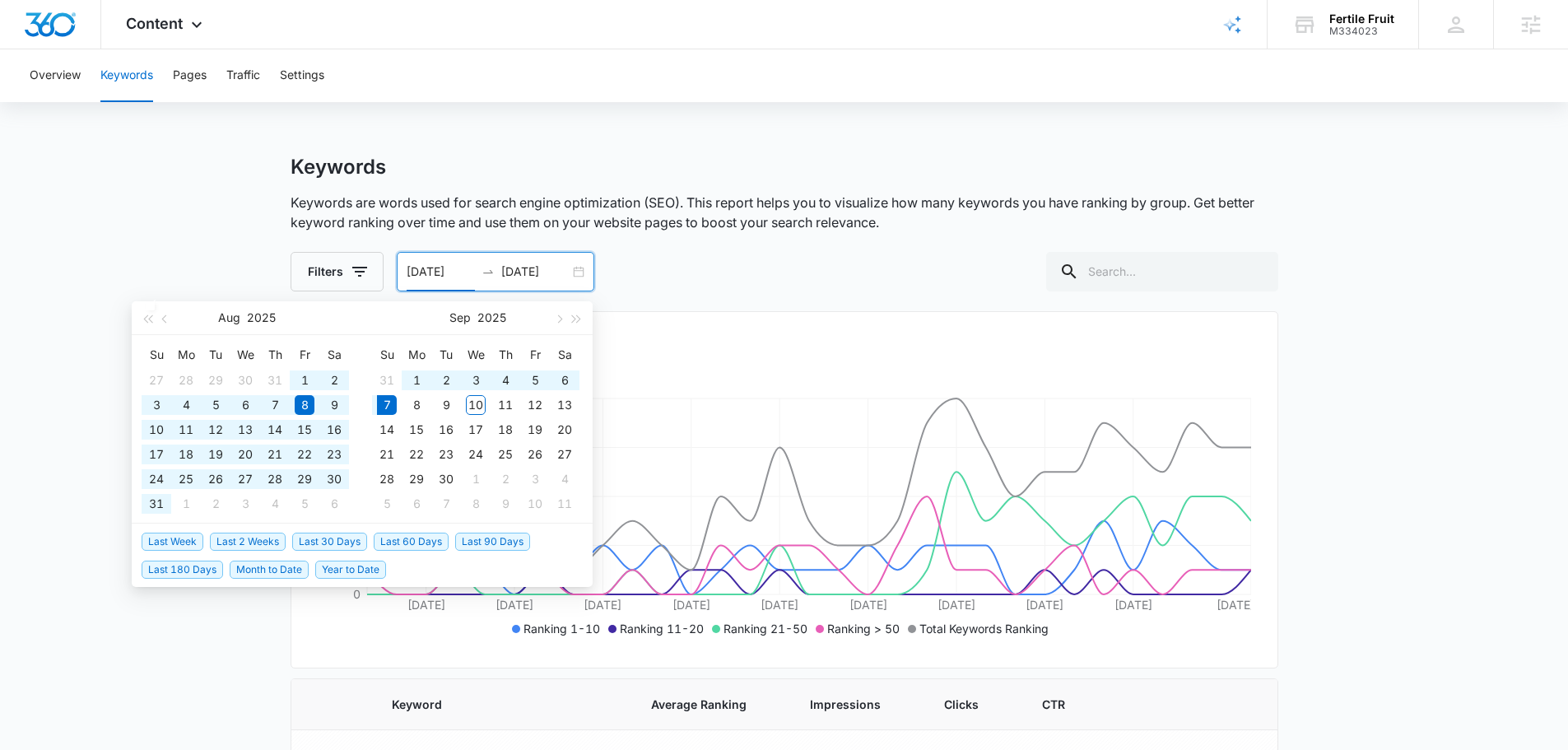
click at [389, 540] on span "Last 60 Days" at bounding box center [411, 541] width 75 height 18
type input "[DATE]"
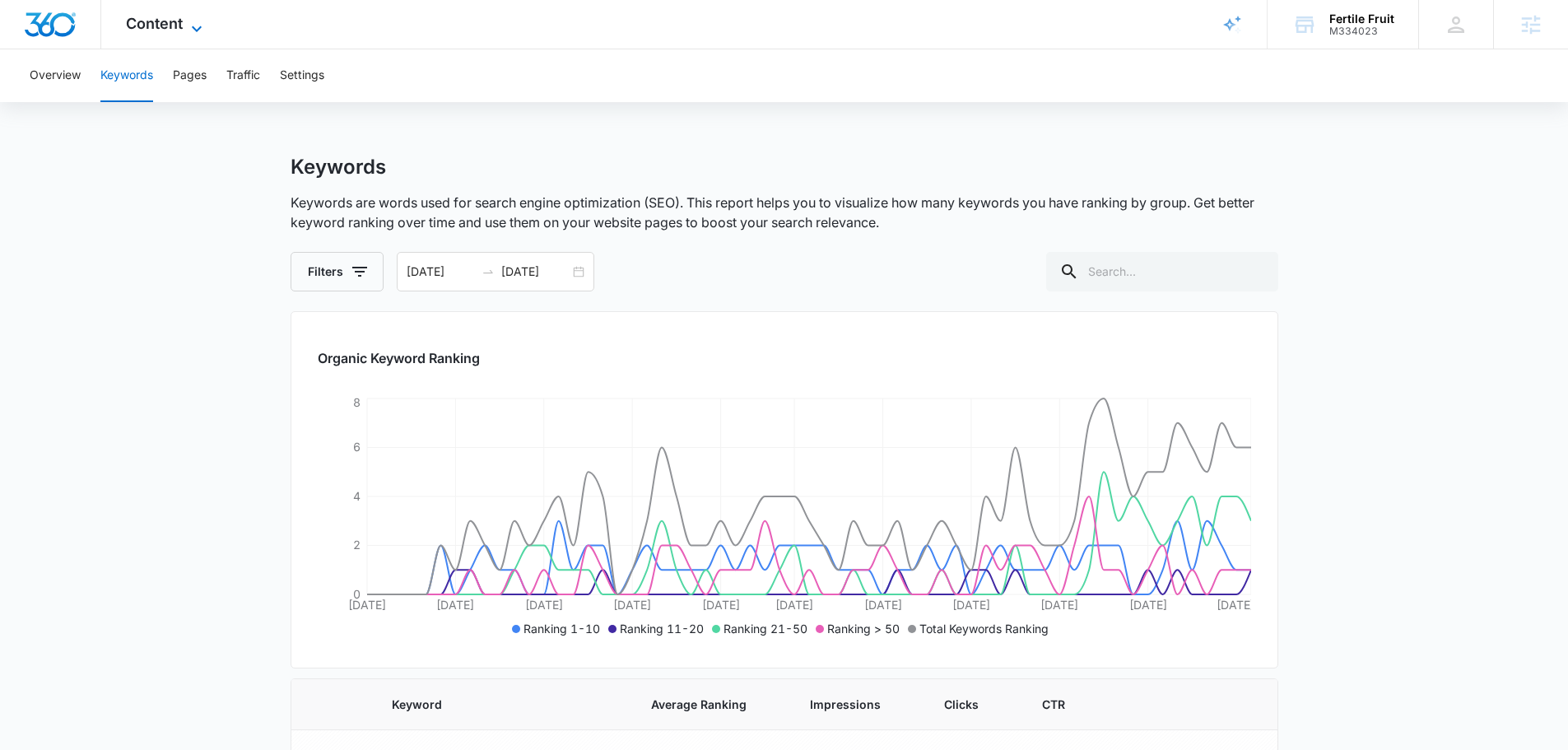
click at [164, 15] on div "Content Apps Reputation Forms CRM Email Social POS Content Ads Intelligence Fil…" at bounding box center [166, 24] width 130 height 49
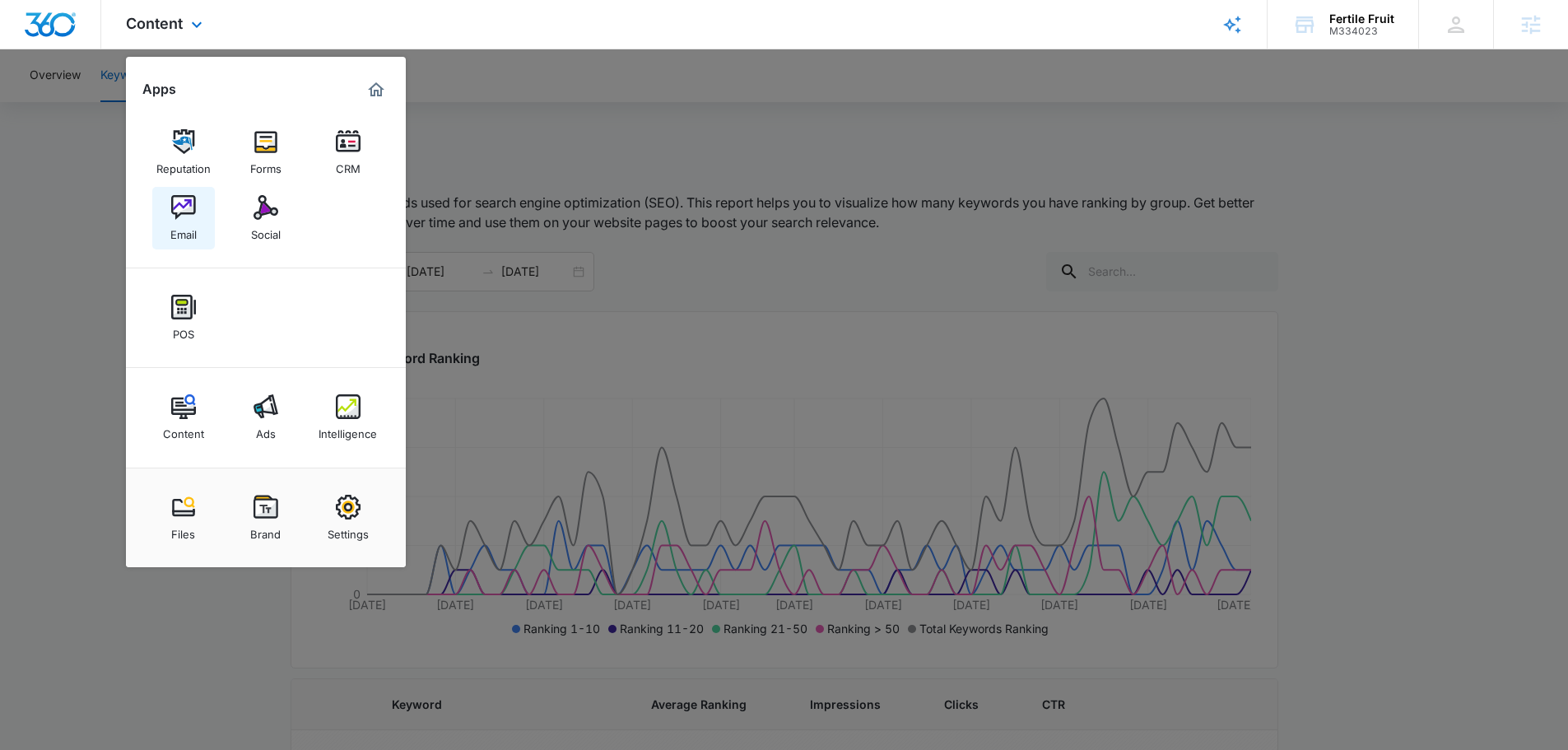
click at [183, 227] on div "Email" at bounding box center [184, 230] width 27 height 21
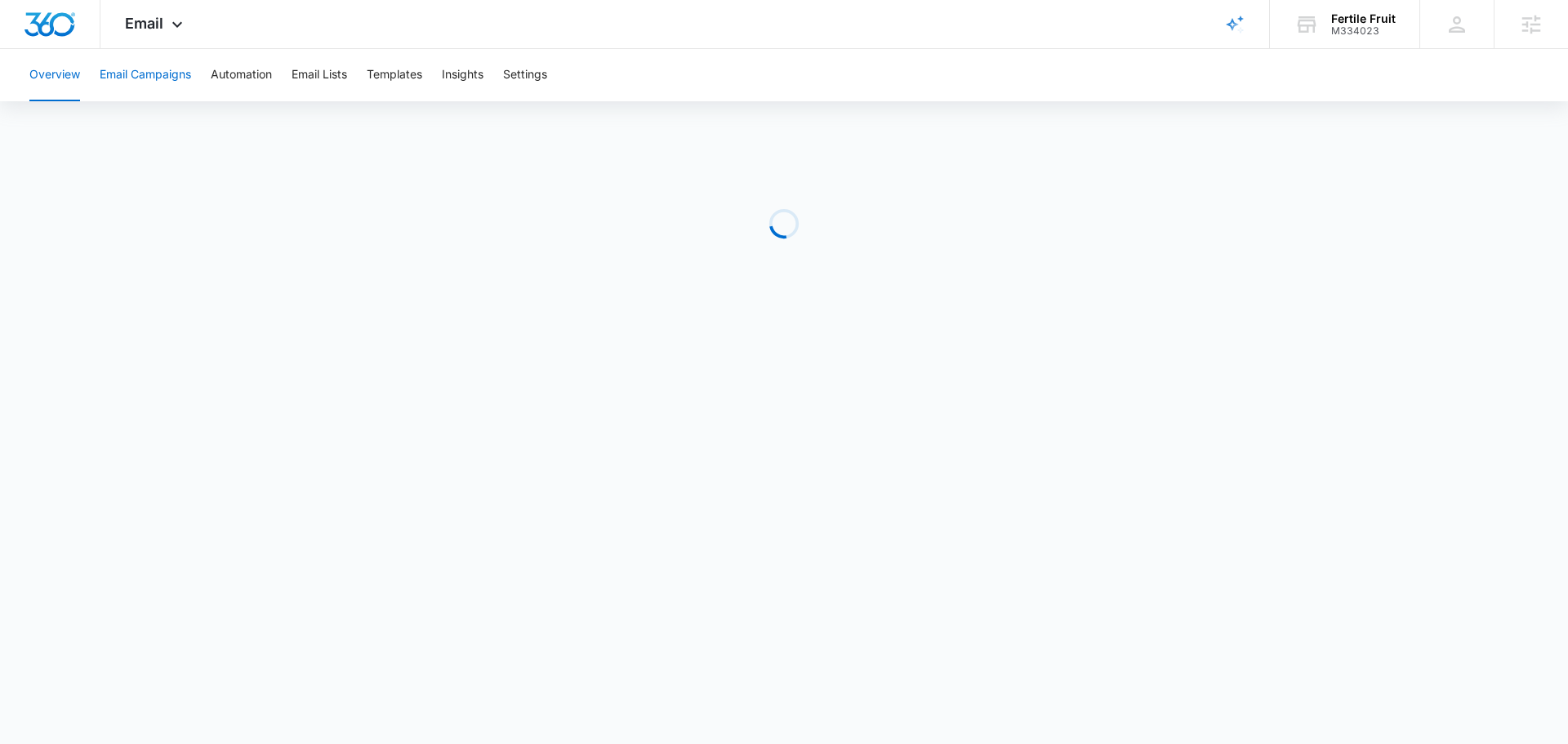
click at [136, 85] on button "Email Campaigns" at bounding box center [145, 75] width 91 height 52
click at [64, 87] on button "Overview" at bounding box center [54, 75] width 50 height 52
click at [152, 84] on button "Email Campaigns" at bounding box center [145, 75] width 91 height 52
click at [236, 77] on button "Automation" at bounding box center [242, 75] width 61 height 52
click at [142, 75] on button "Email Campaigns" at bounding box center [145, 75] width 91 height 52
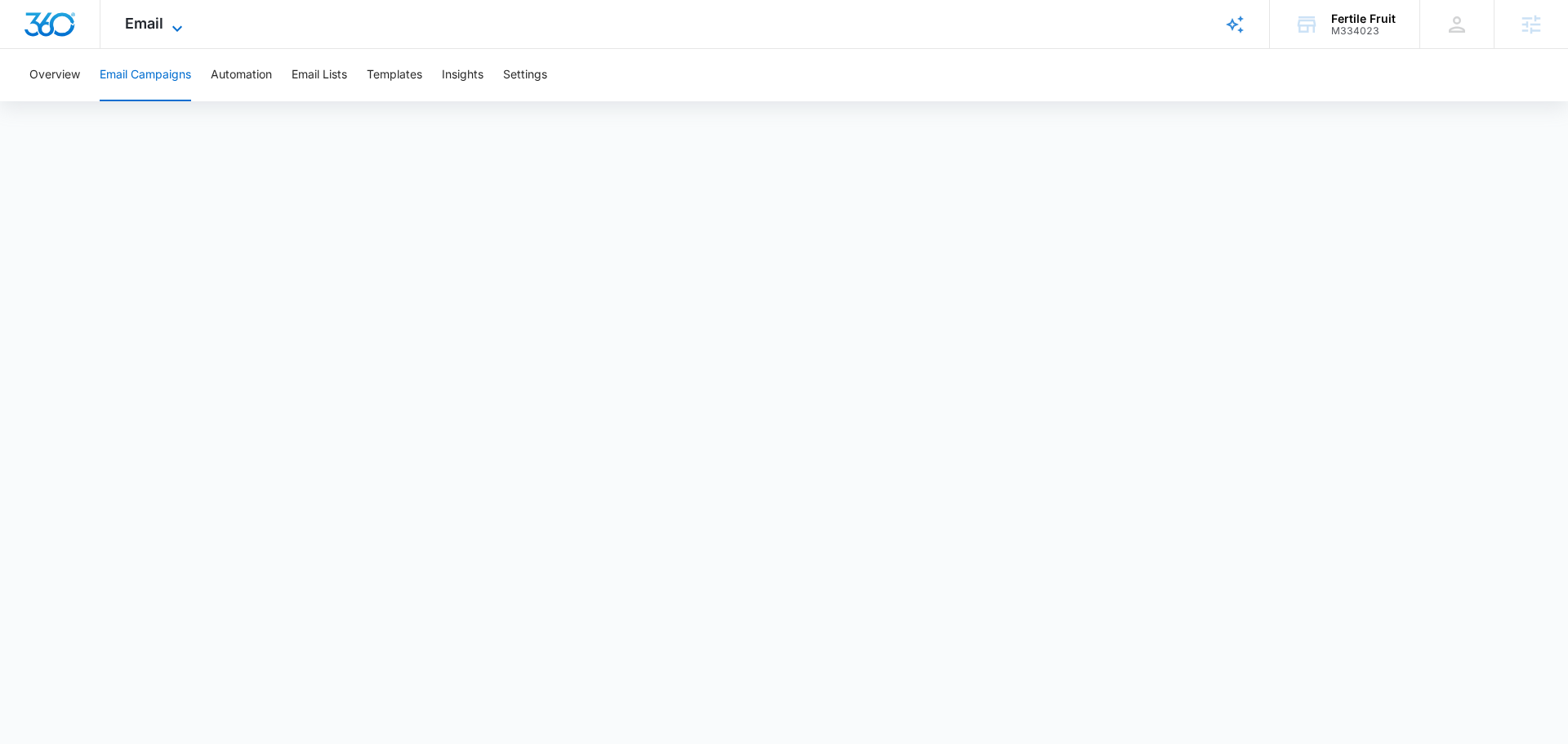
click at [161, 25] on span "Email" at bounding box center [144, 23] width 38 height 17
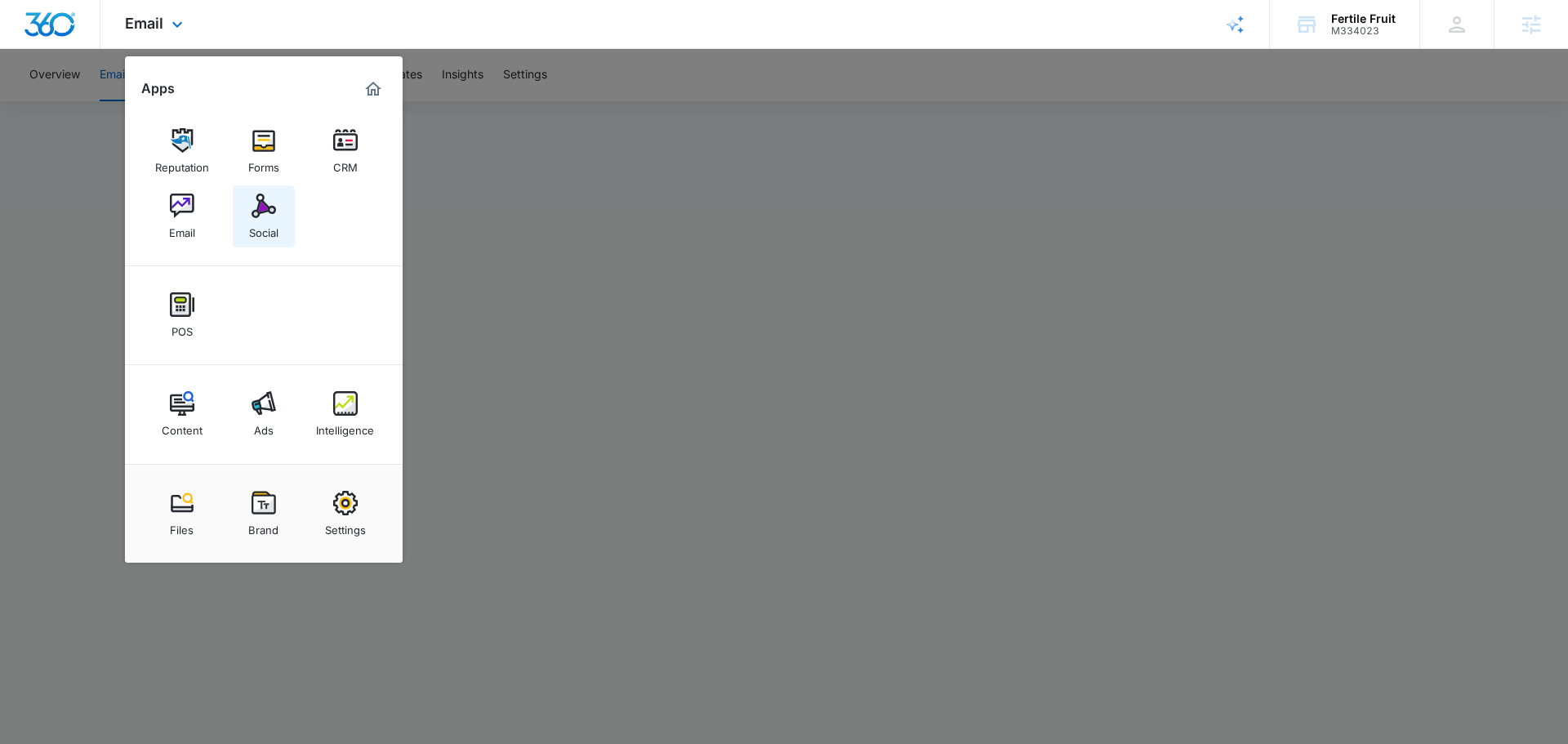
click at [271, 221] on div "Social" at bounding box center [264, 228] width 30 height 21
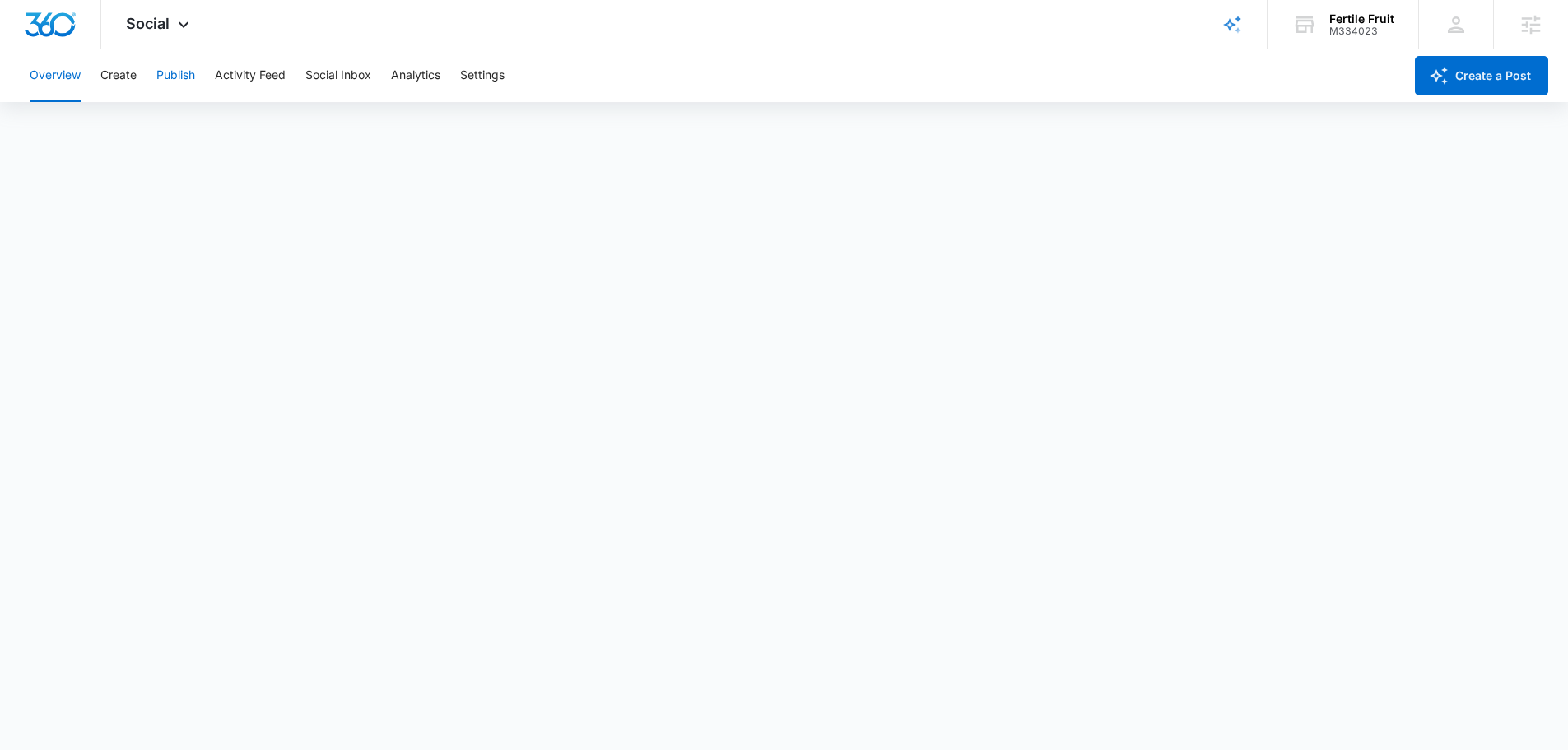
click at [158, 72] on button "Publish" at bounding box center [175, 76] width 39 height 52
click at [183, 79] on button "Publish" at bounding box center [175, 76] width 39 height 52
click at [124, 123] on button "Schedules" at bounding box center [125, 126] width 56 height 46
click at [106, 76] on button "Create" at bounding box center [118, 76] width 36 height 52
click at [162, 124] on button "Approvals" at bounding box center [160, 126] width 55 height 46
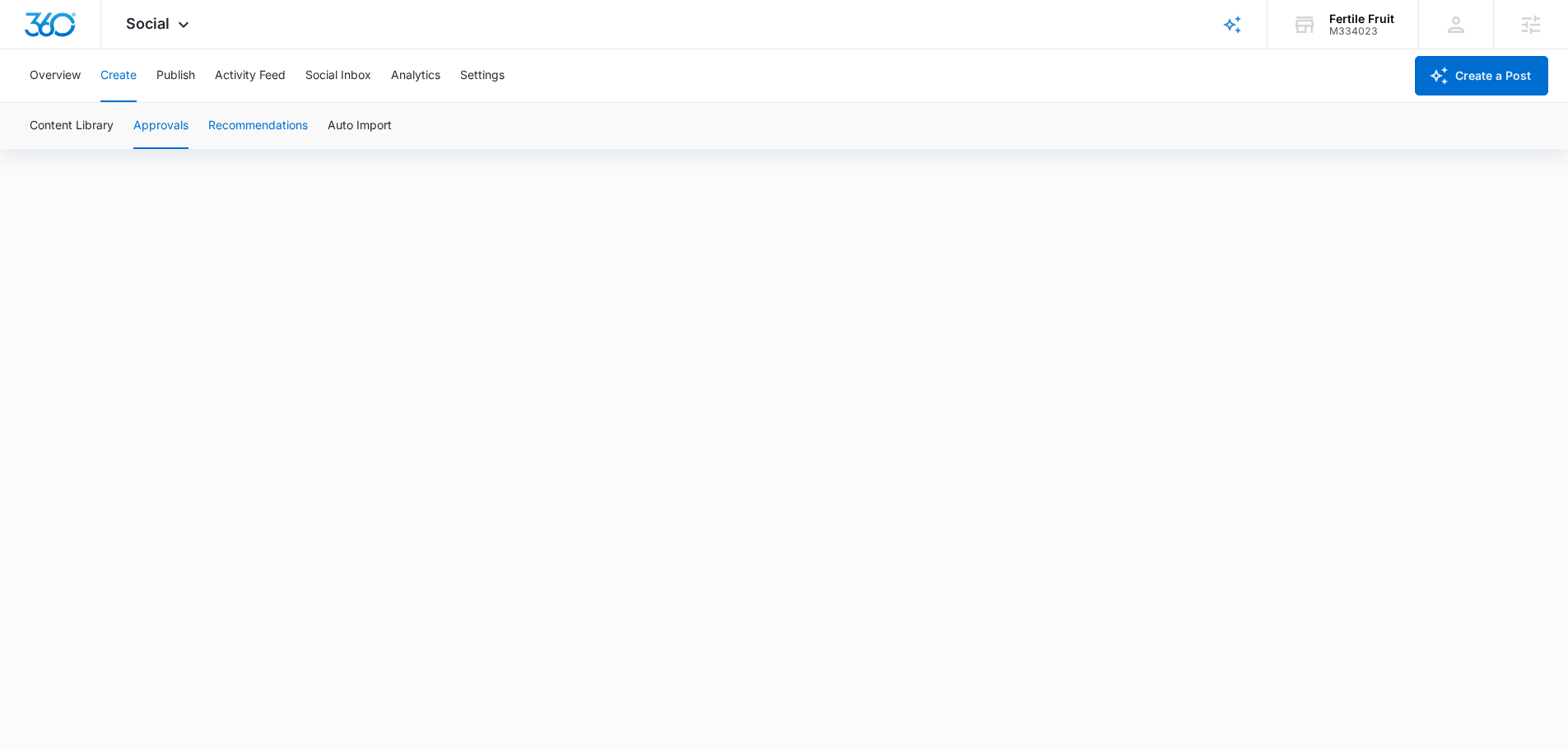
click at [213, 124] on button "Recommendations" at bounding box center [258, 126] width 100 height 46
click at [178, 88] on button "Publish" at bounding box center [175, 76] width 39 height 52
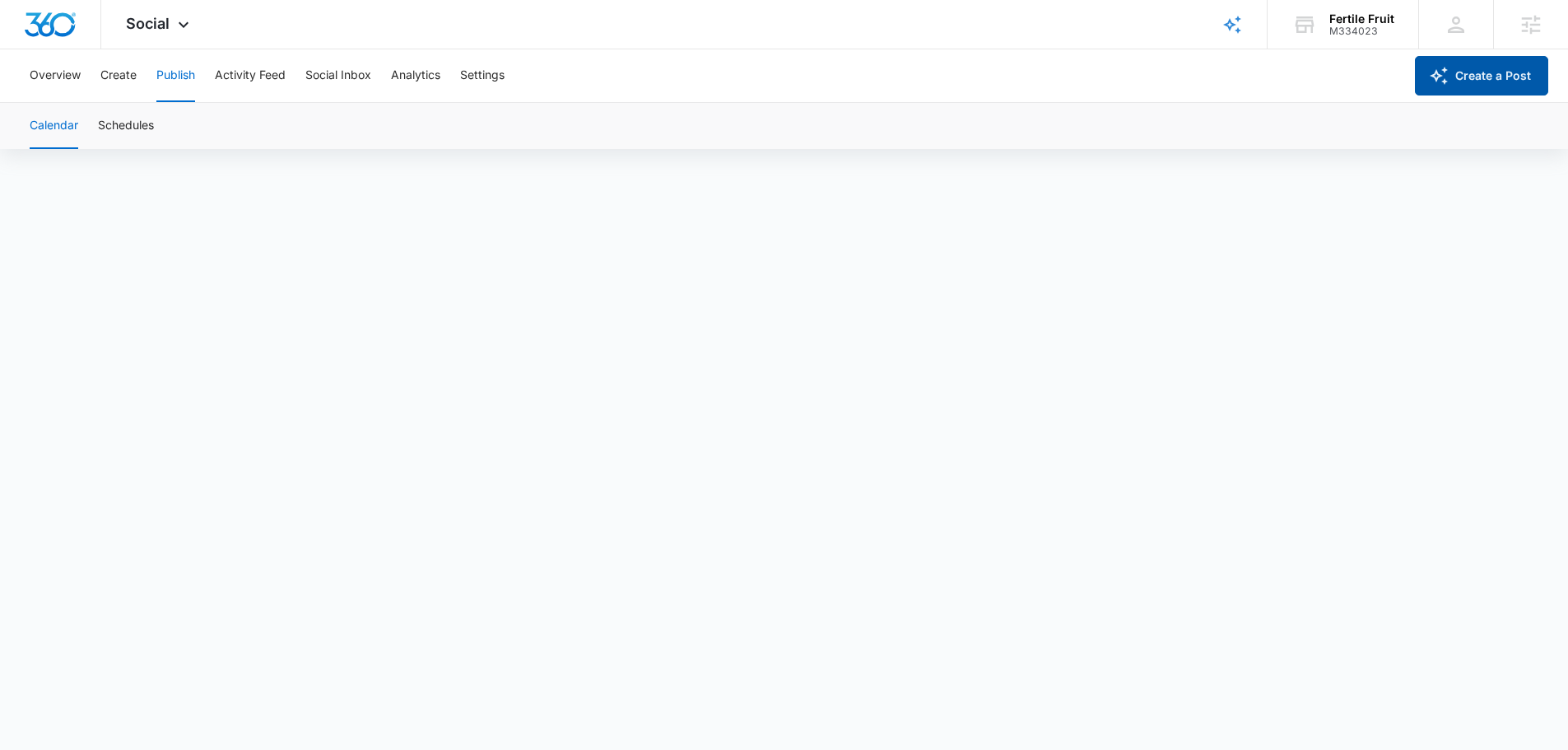
click at [1468, 87] on button "Create a Post" at bounding box center [1481, 76] width 133 height 39
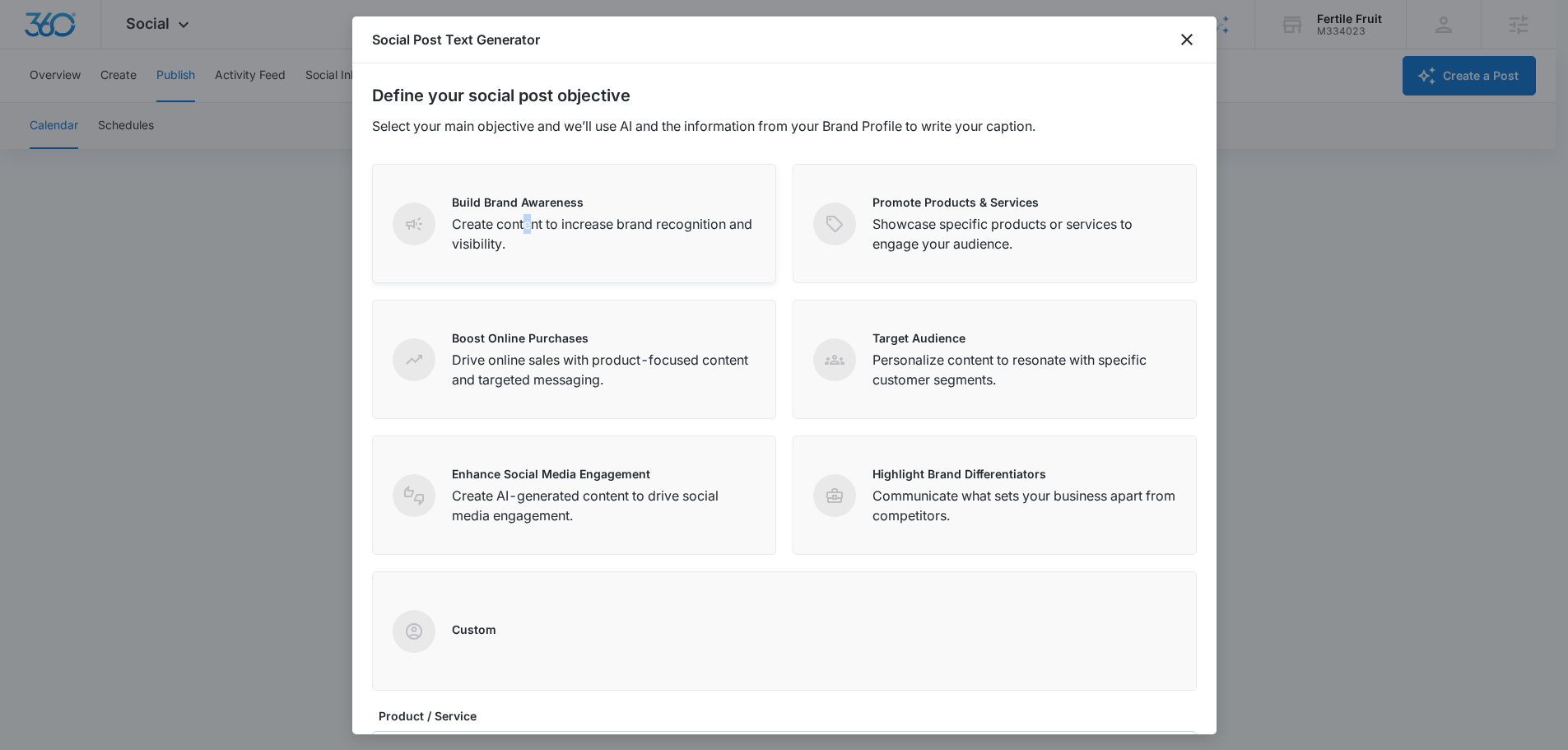
click at [522, 219] on p "Create content to increase brand recognition and visibility." at bounding box center [604, 233] width 304 height 39
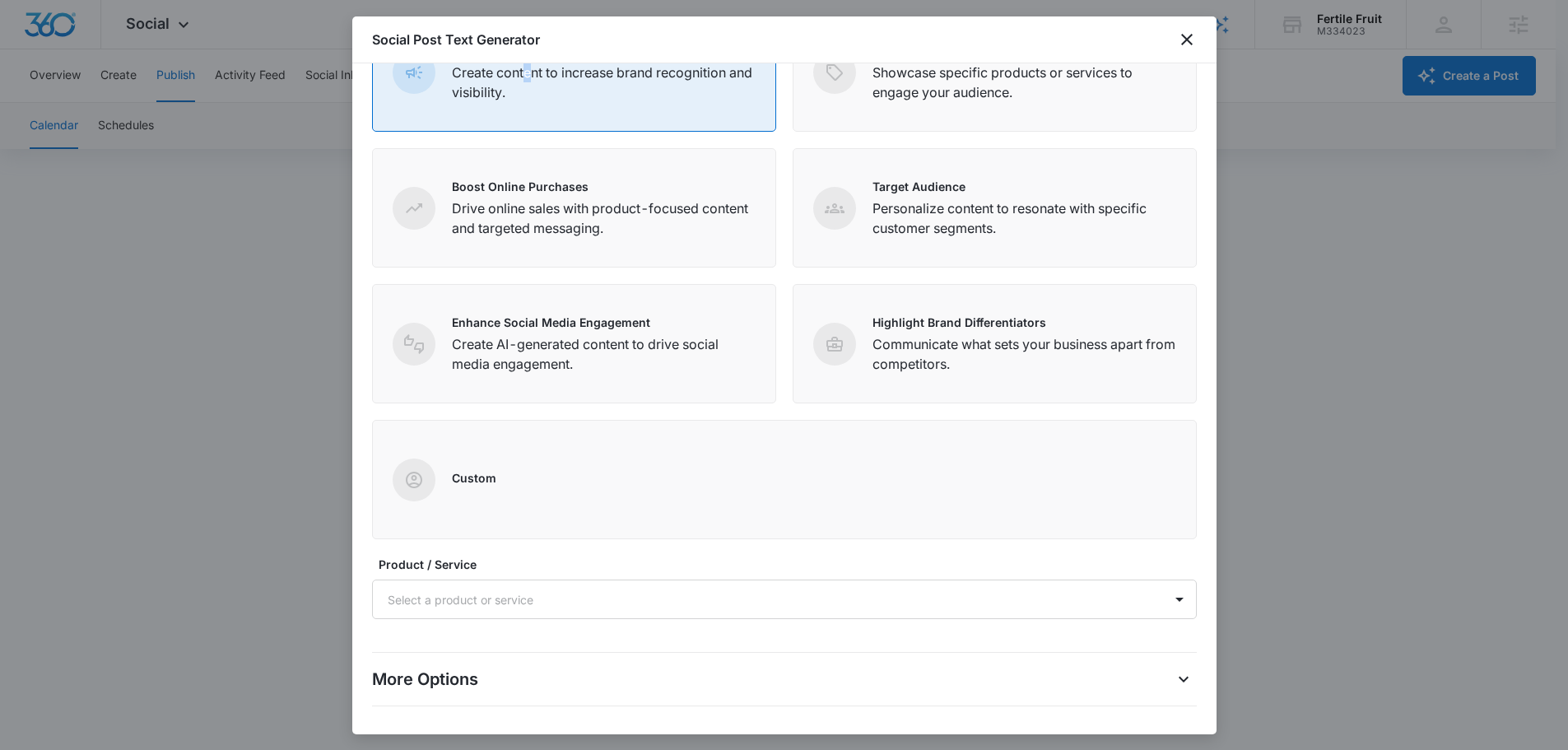
scroll to position [213, 0]
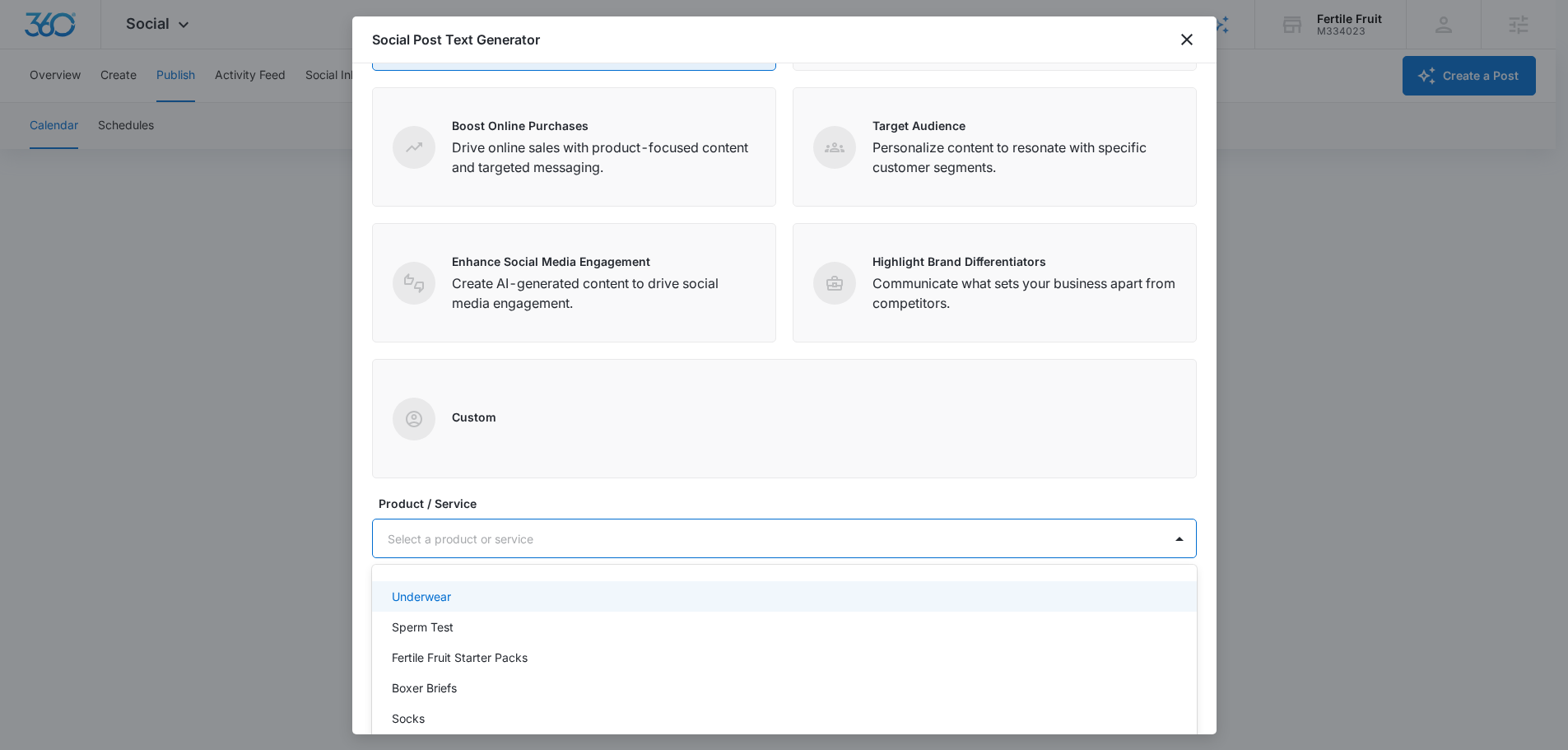
click at [450, 534] on div at bounding box center [764, 539] width 754 height 21
click at [437, 597] on p "Underwear" at bounding box center [421, 596] width 59 height 17
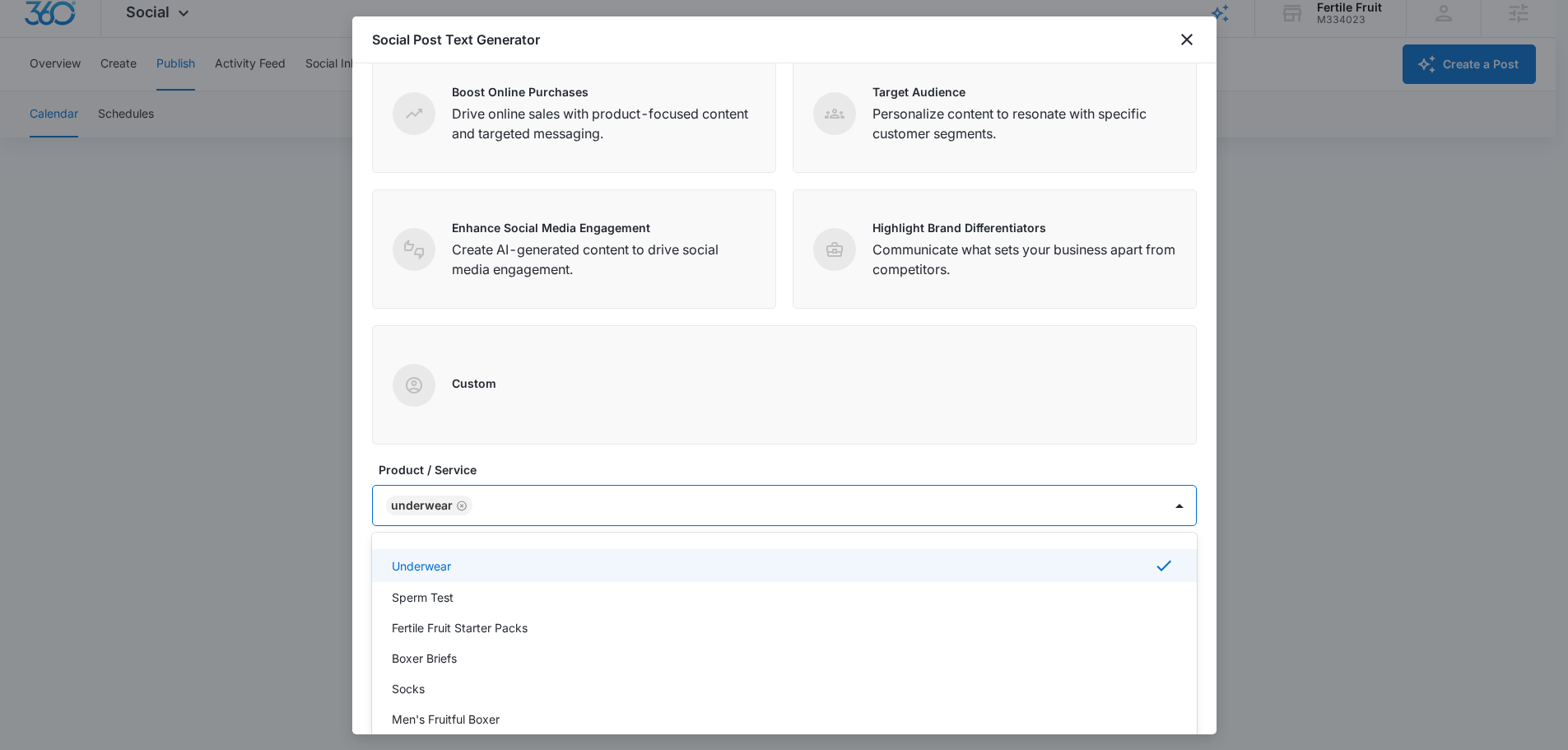
scroll to position [250, 0]
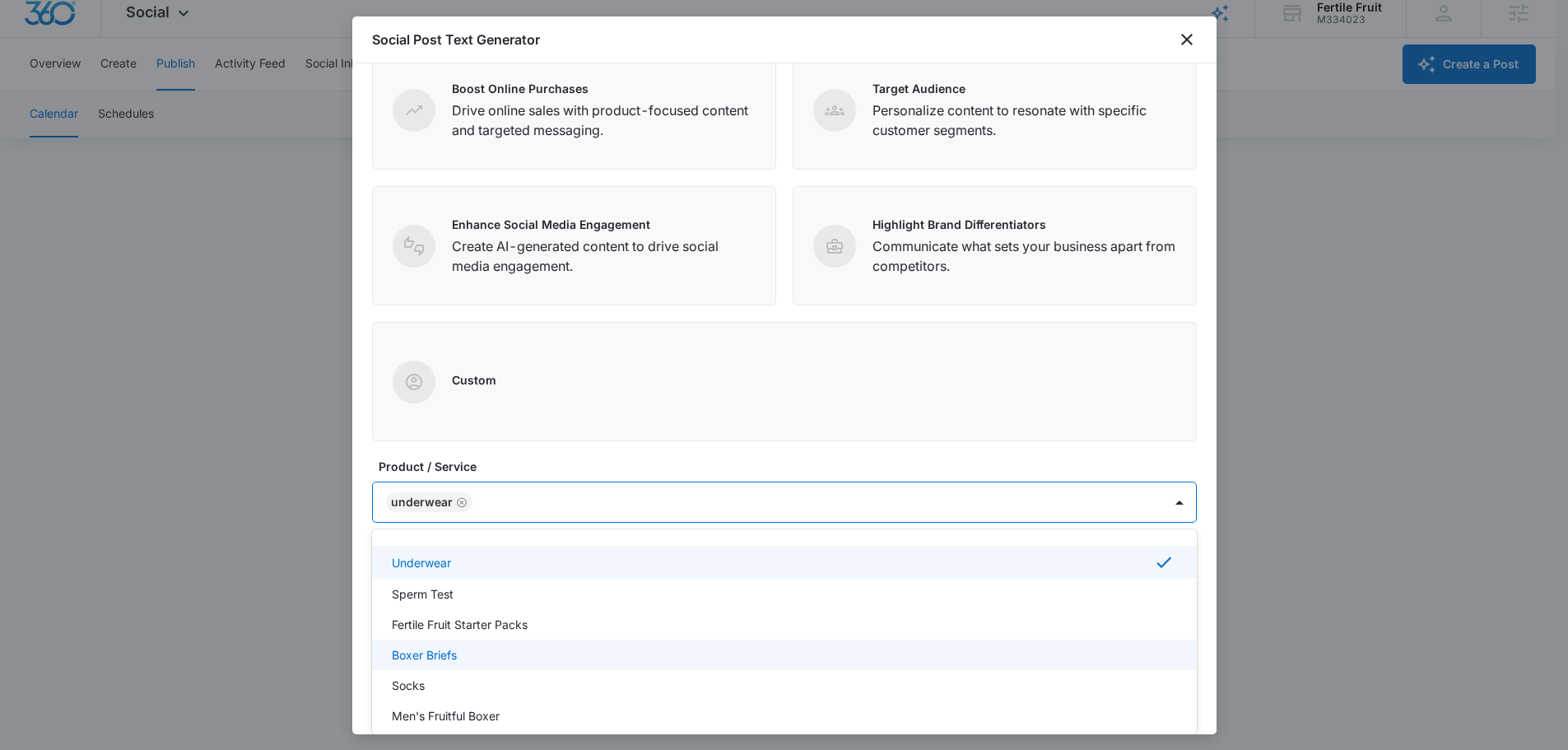
click at [452, 658] on p "Boxer Briefs" at bounding box center [425, 655] width 65 height 17
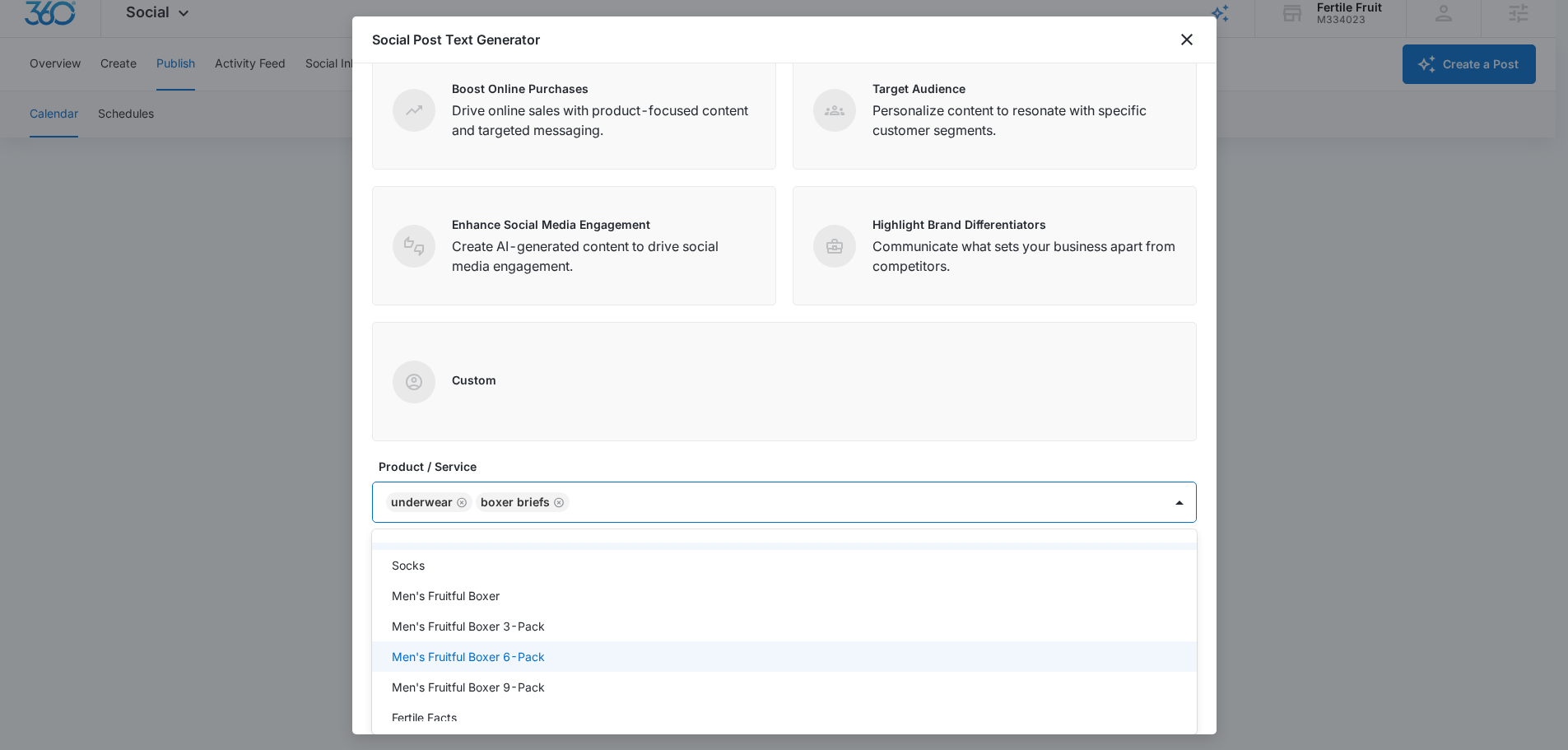
scroll to position [116, 0]
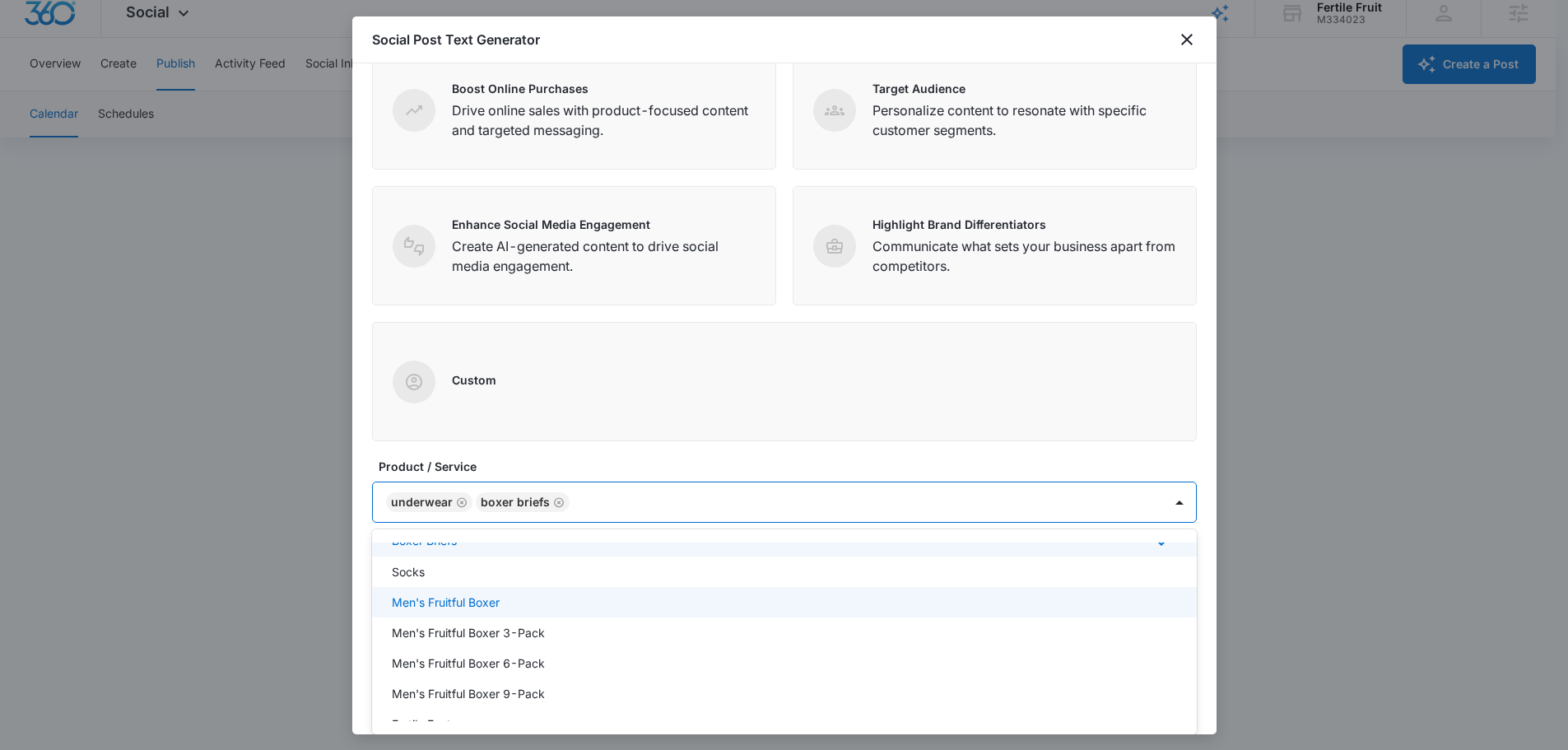
click at [460, 610] on p "Men's Fruitful Boxer" at bounding box center [446, 602] width 108 height 17
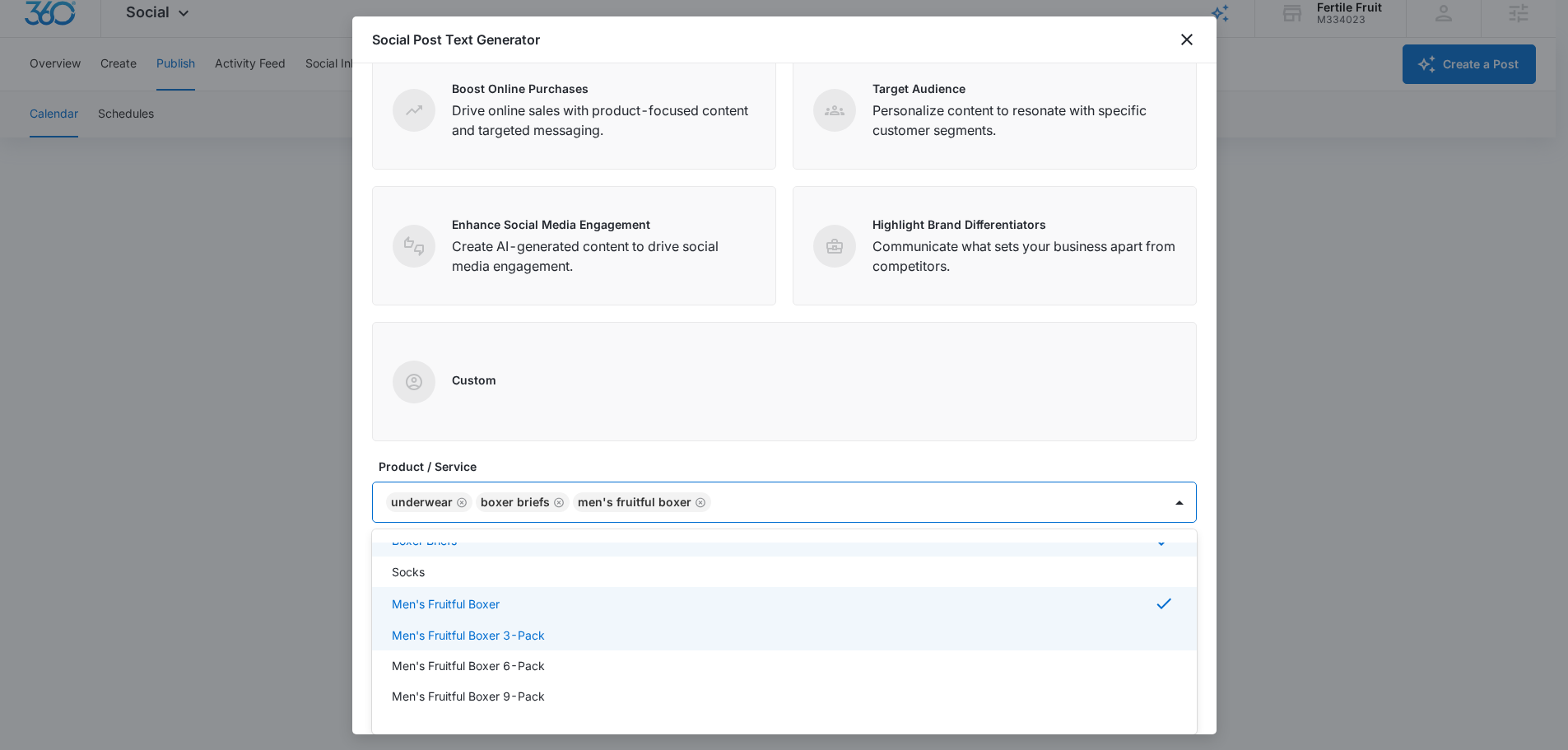
click at [503, 638] on p "Men's Fruitful Boxer 3-Pack" at bounding box center [468, 635] width 153 height 17
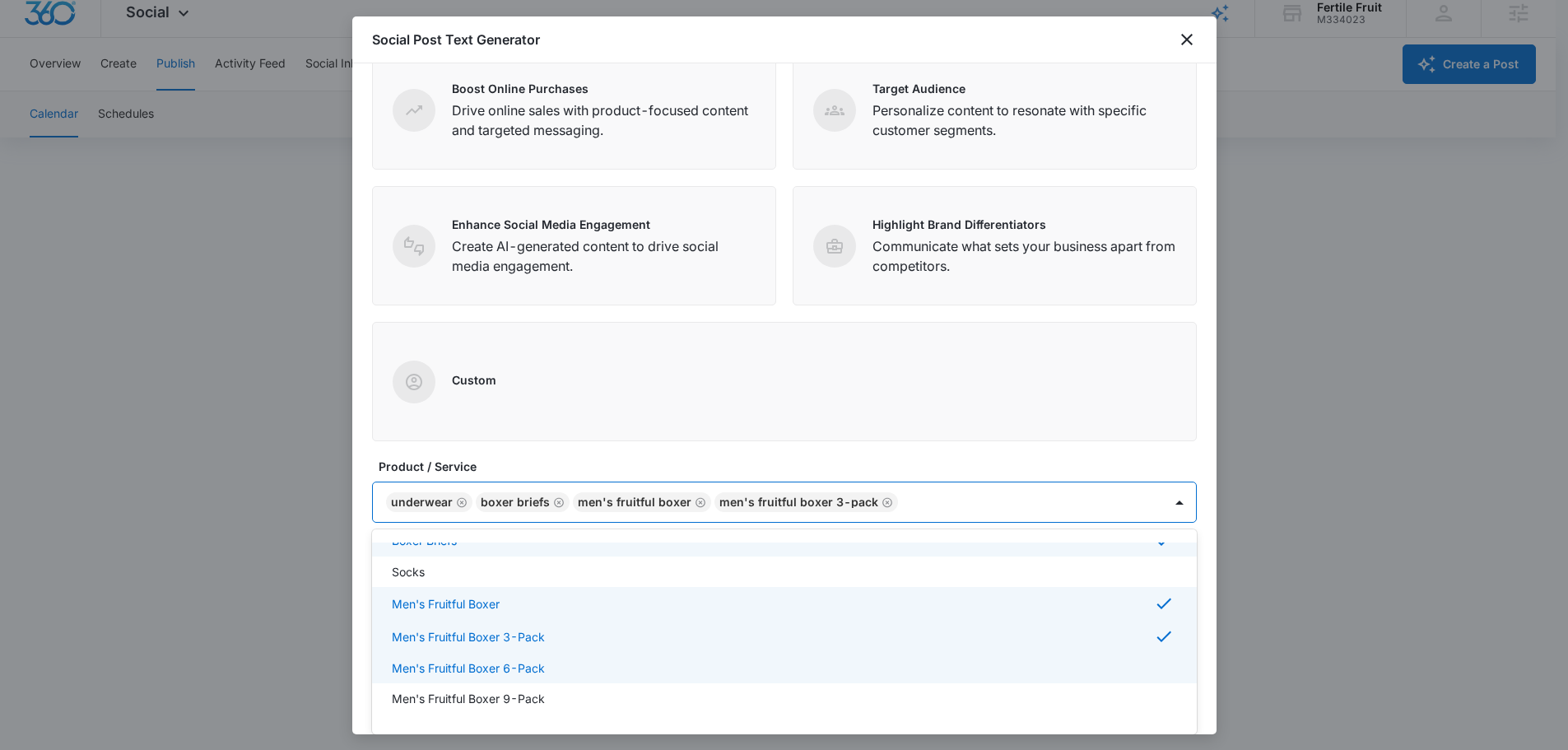
click at [511, 658] on div "Men's Fruitful Boxer 6-Pack" at bounding box center [784, 668] width 824 height 30
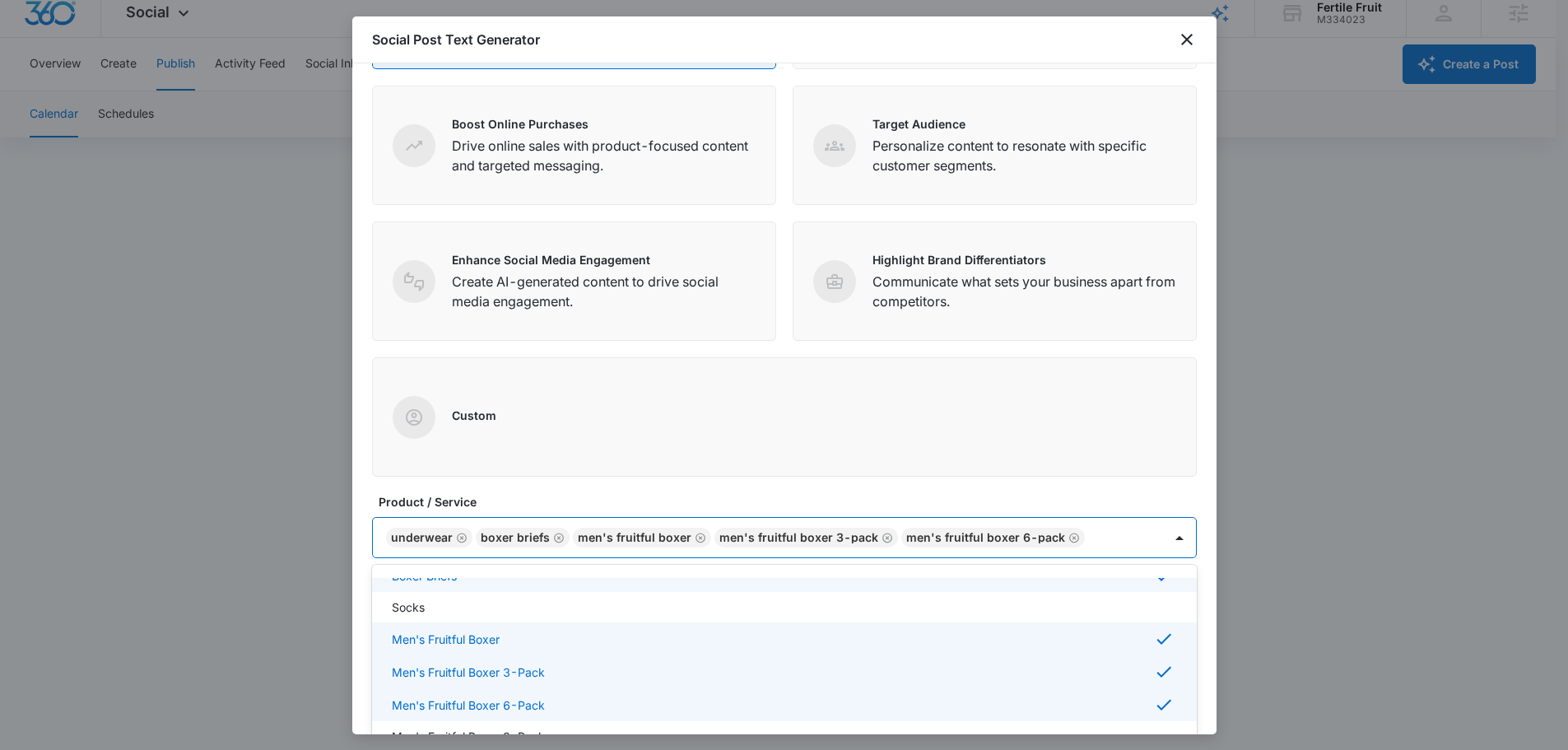
click at [552, 466] on form "Define your social post objective Select your main objective and we’ll use AI a…" at bounding box center [784, 291] width 824 height 845
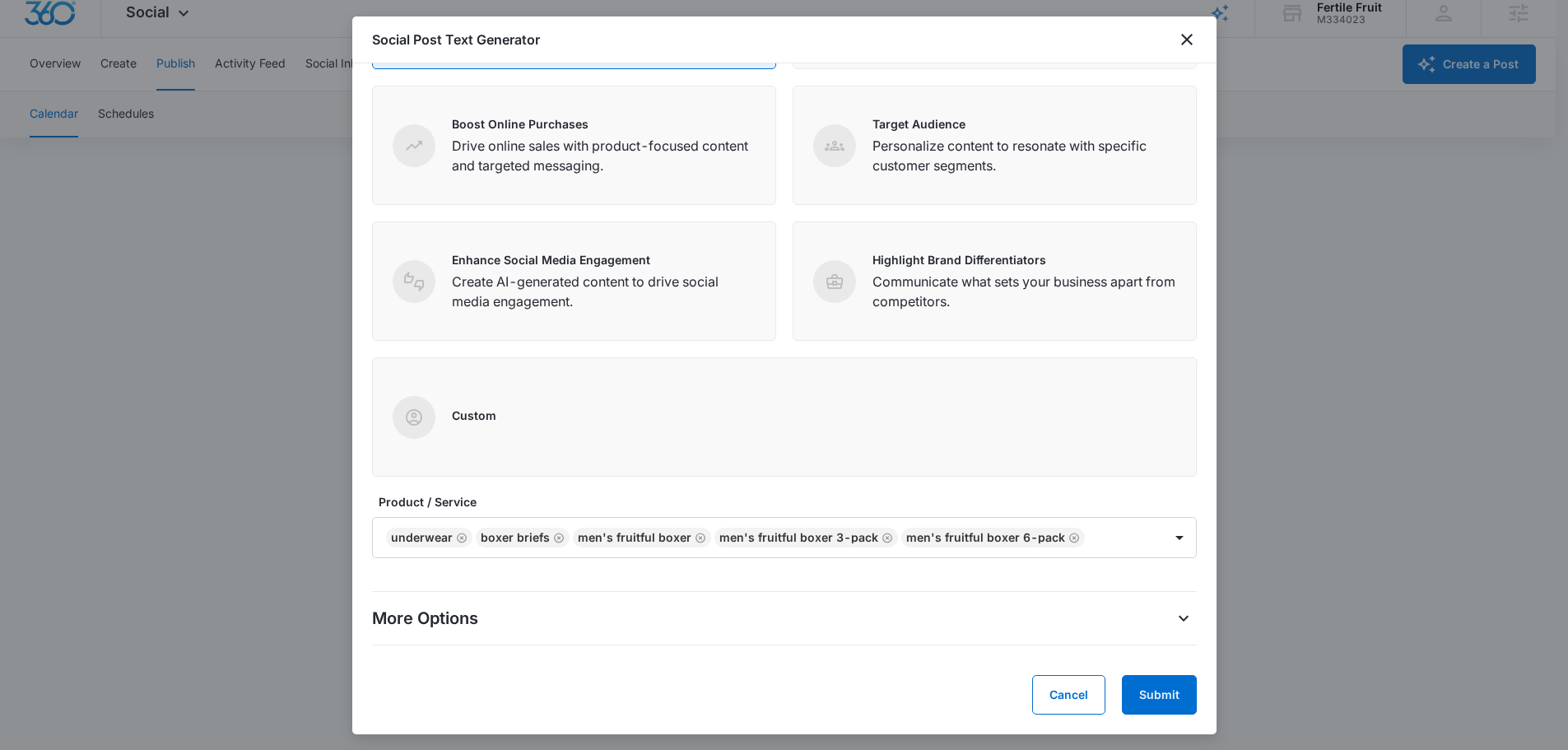
click at [436, 616] on p "More Options" at bounding box center [425, 618] width 106 height 25
click at [431, 634] on div "More Options Tone of Voice Default Target Customer Select a target customer Tar…" at bounding box center [784, 618] width 824 height 81
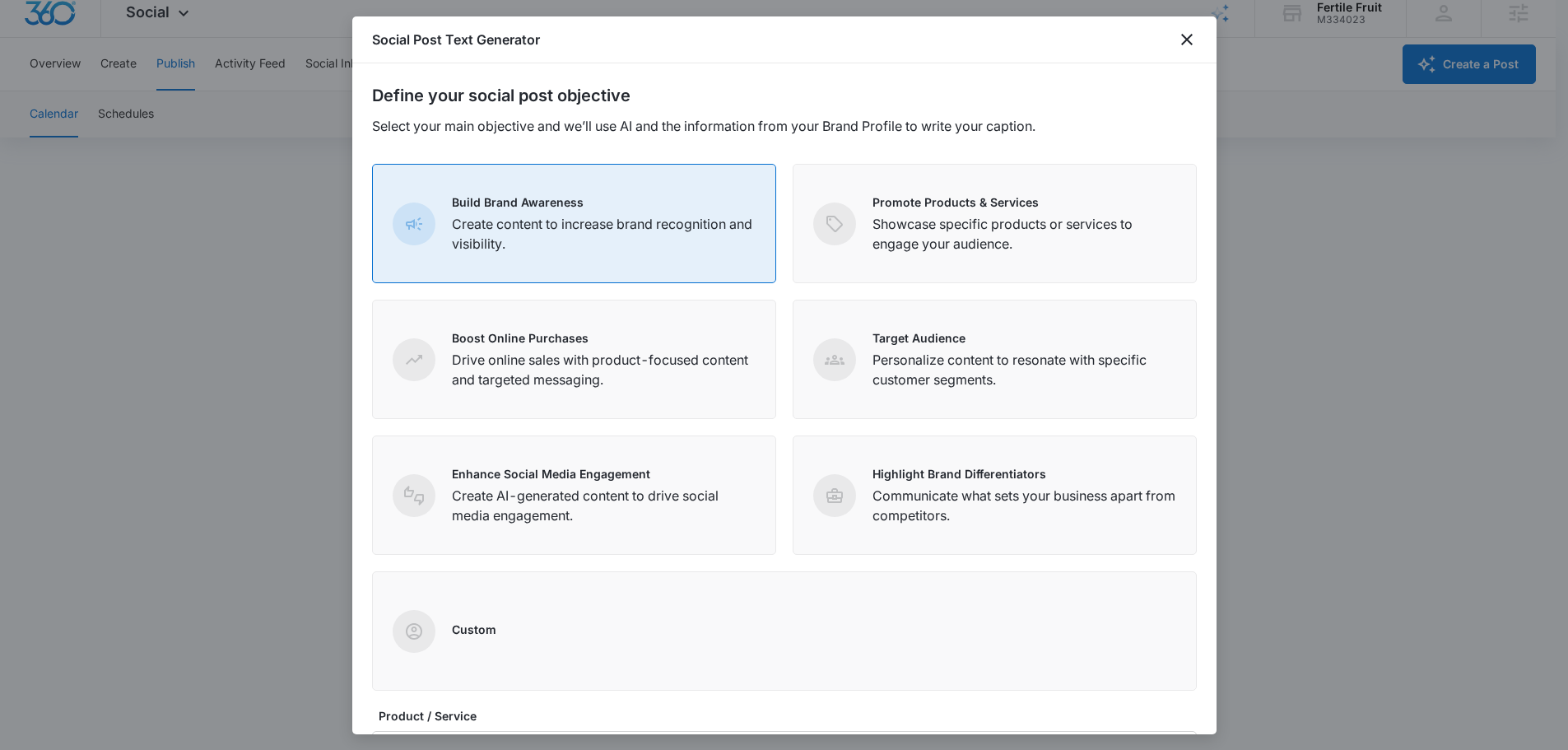
scroll to position [6, 0]
click at [1185, 51] on div "Social Post Text Generator" at bounding box center [784, 39] width 864 height 47
click at [1184, 45] on icon "close" at bounding box center [1186, 39] width 20 height 20
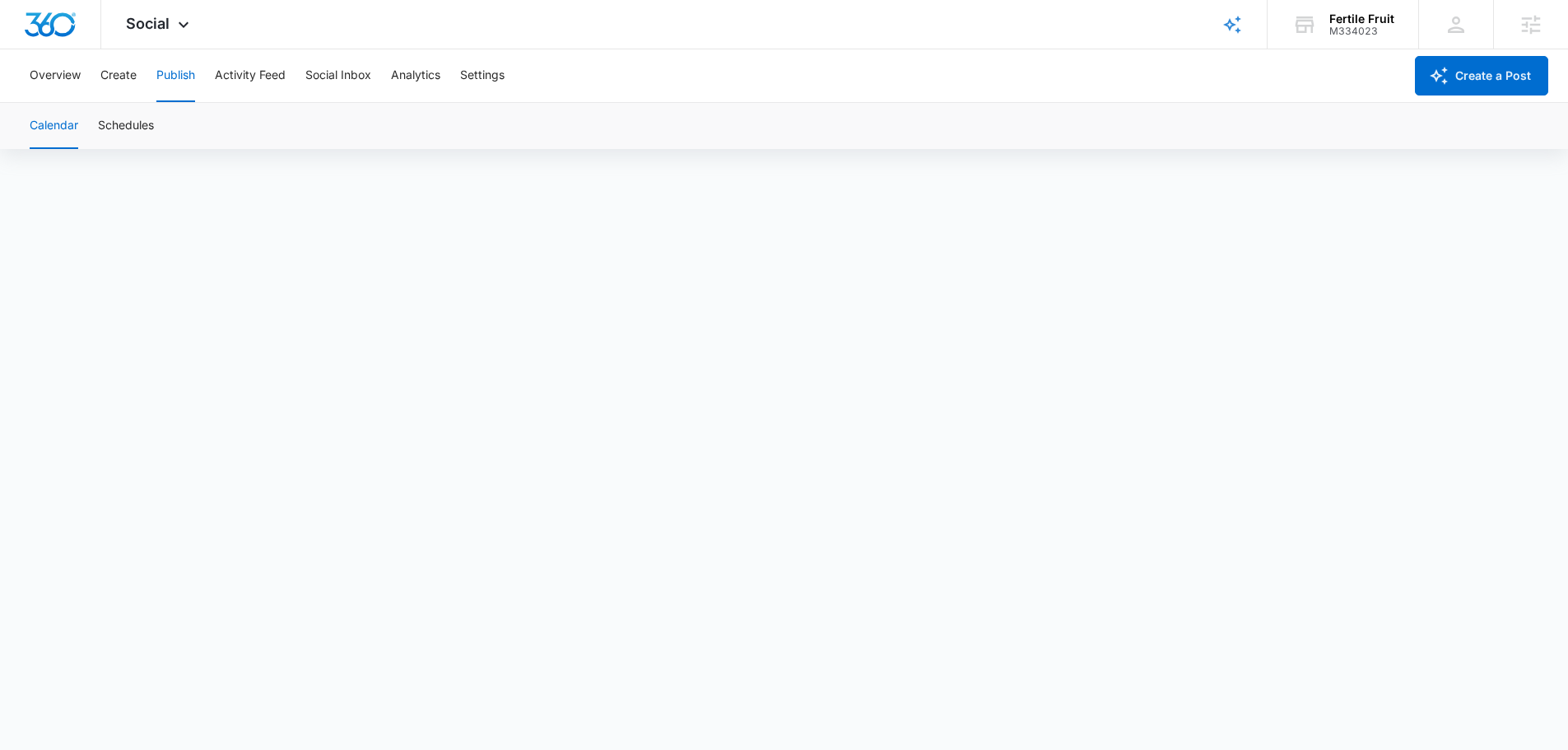
scroll to position [11, 0]
